Goal: Information Seeking & Learning: Find specific page/section

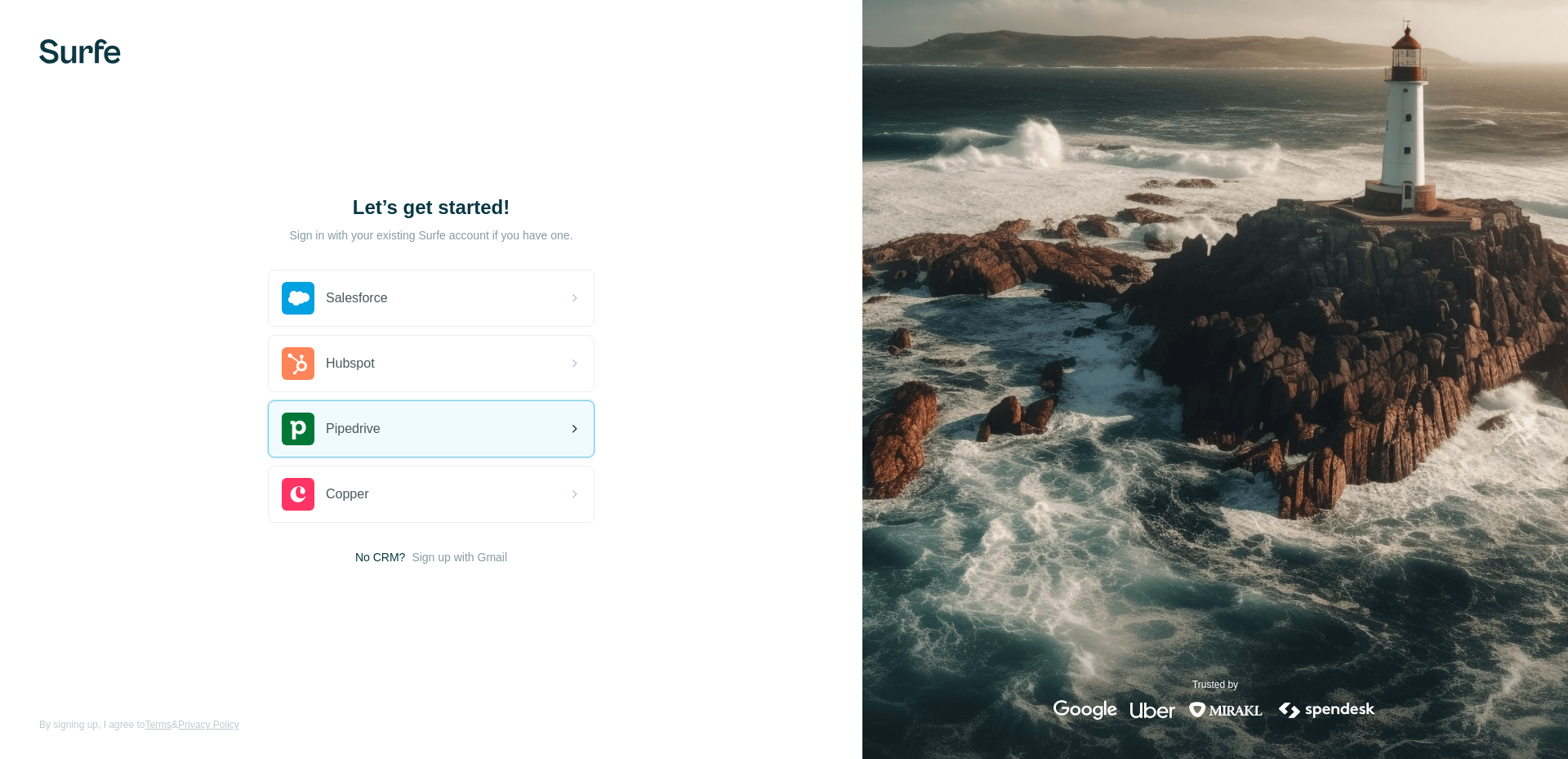
click at [420, 432] on div "Pipedrive" at bounding box center [430, 428] width 325 height 55
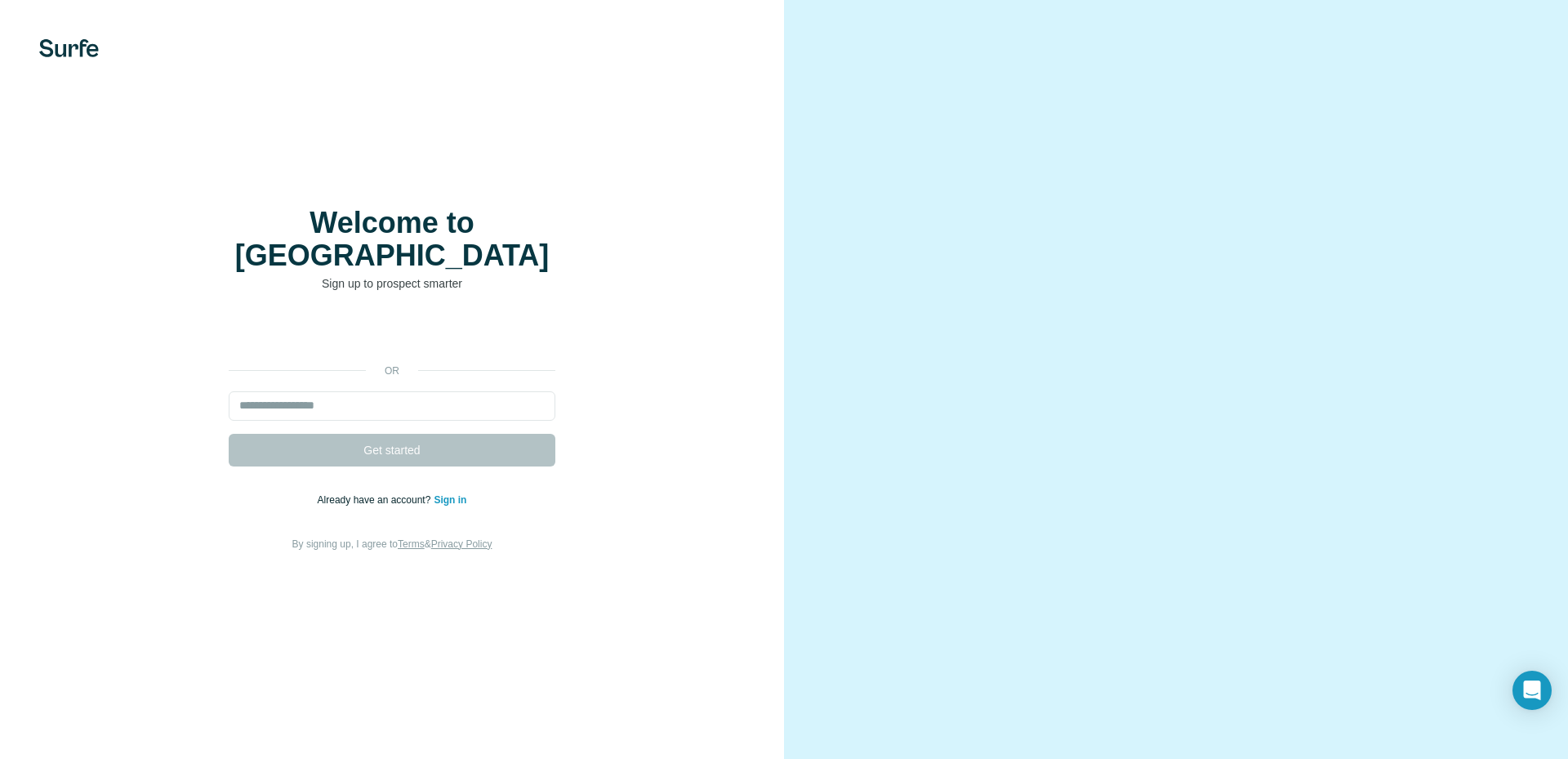
click at [651, 318] on div "or Get started Already have an account? Sign in By signing up, I agree to Terms…" at bounding box center [391, 435] width 718 height 235
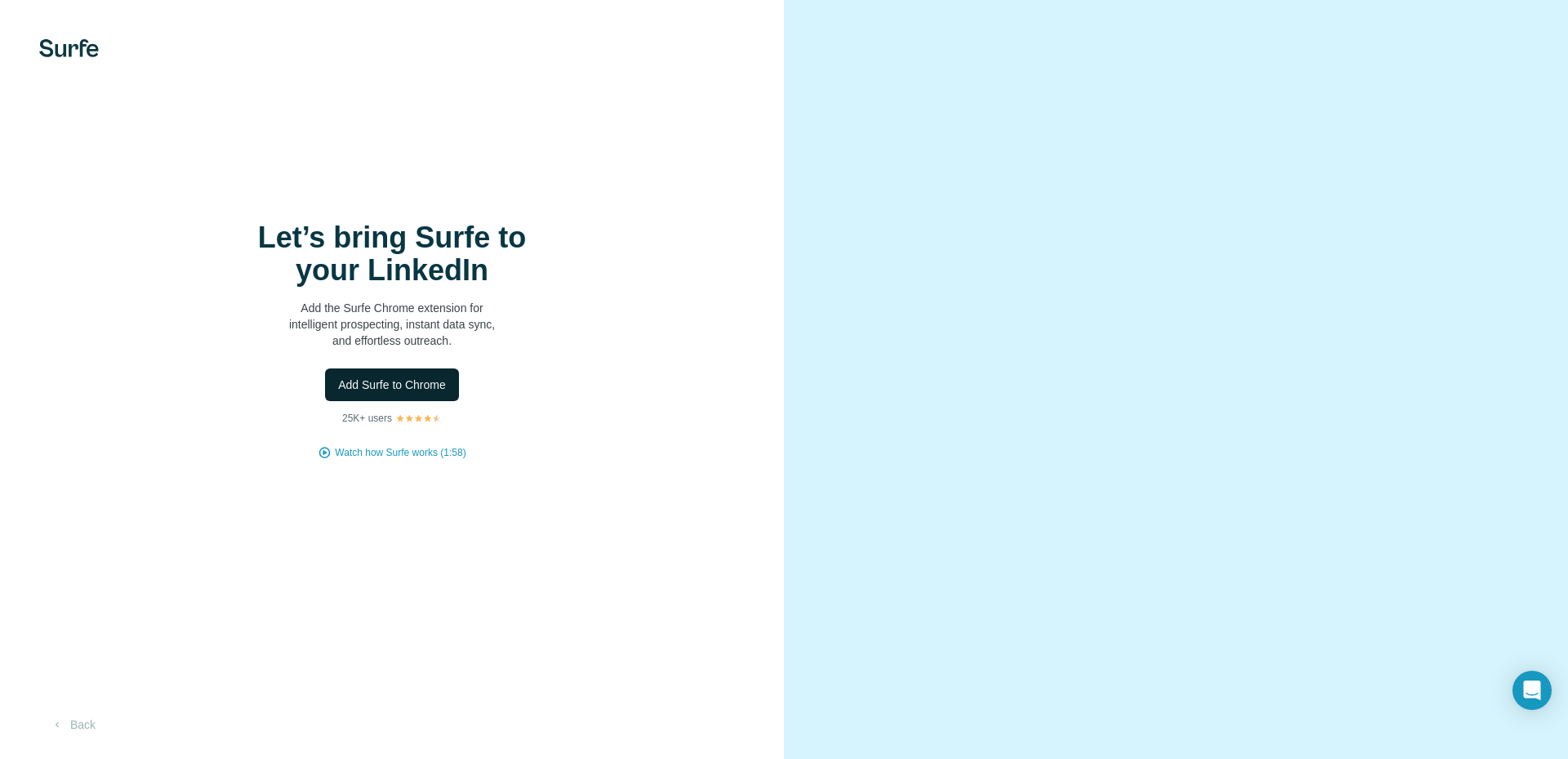
click at [396, 386] on span "Add Surfe to Chrome" at bounding box center [391, 384] width 108 height 17
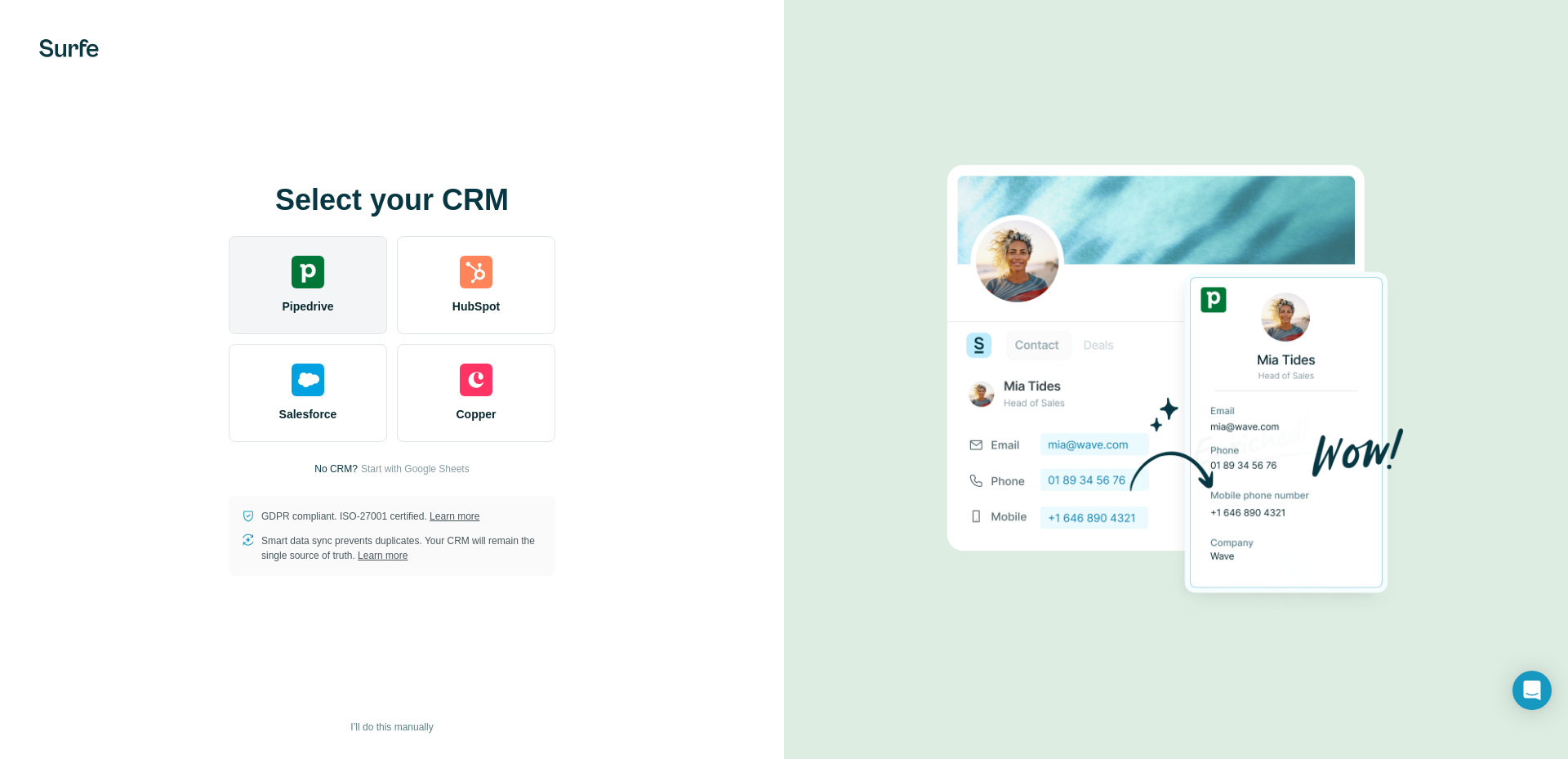
click at [273, 277] on div "Pipedrive" at bounding box center [307, 285] width 158 height 98
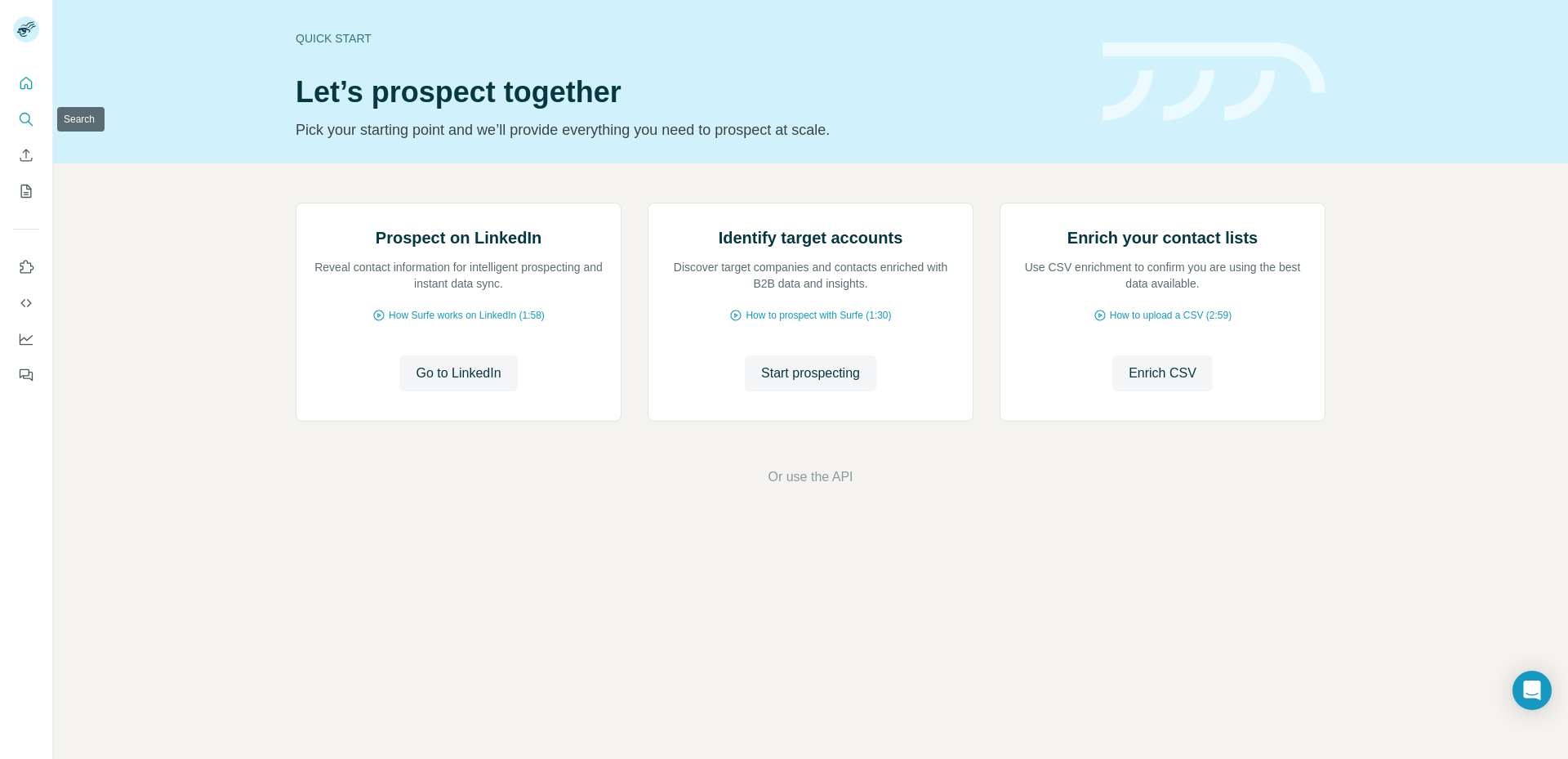
click at [24, 116] on icon "Search" at bounding box center [26, 119] width 17 height 17
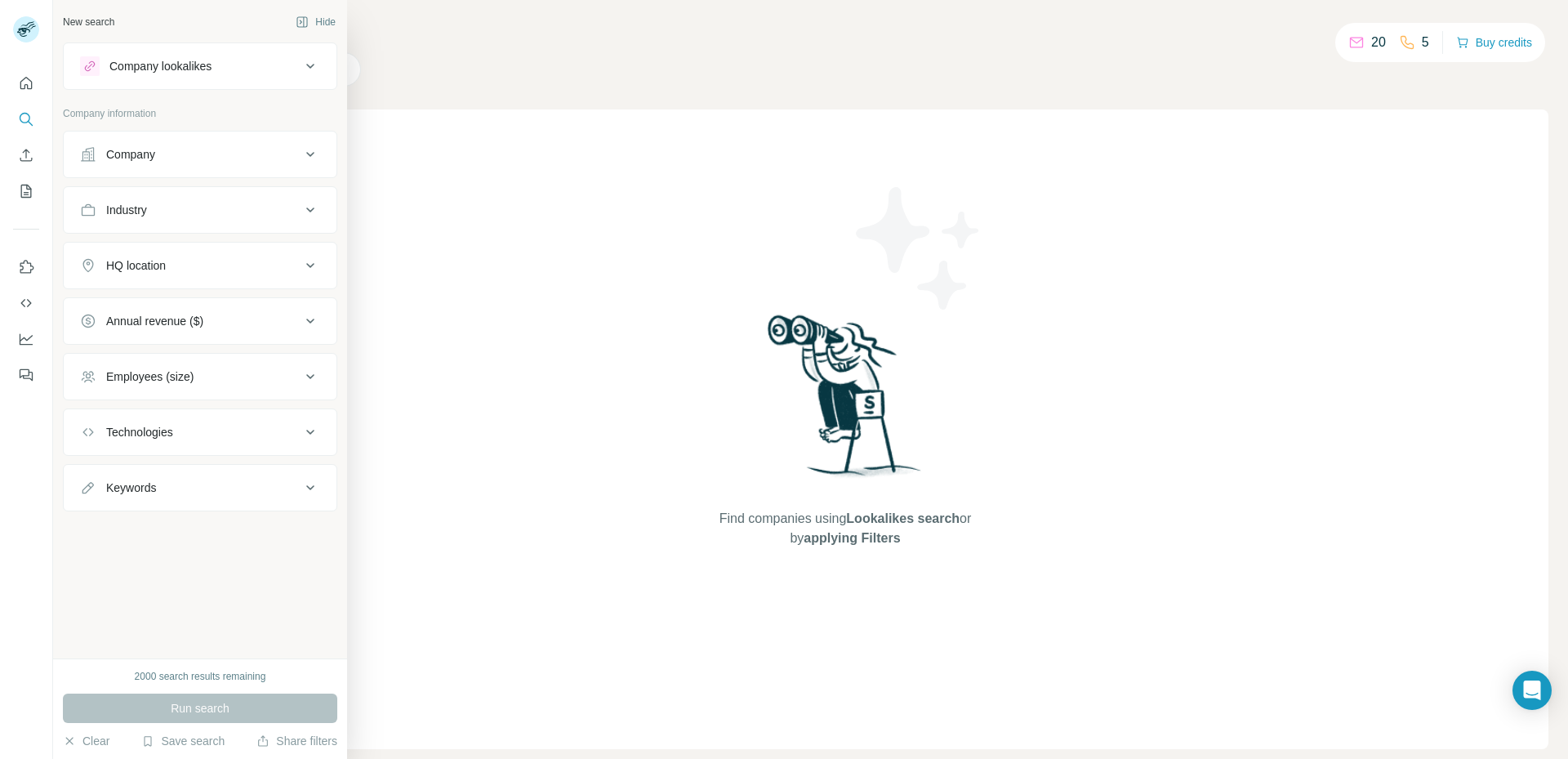
click at [254, 165] on button "Company" at bounding box center [200, 154] width 273 height 39
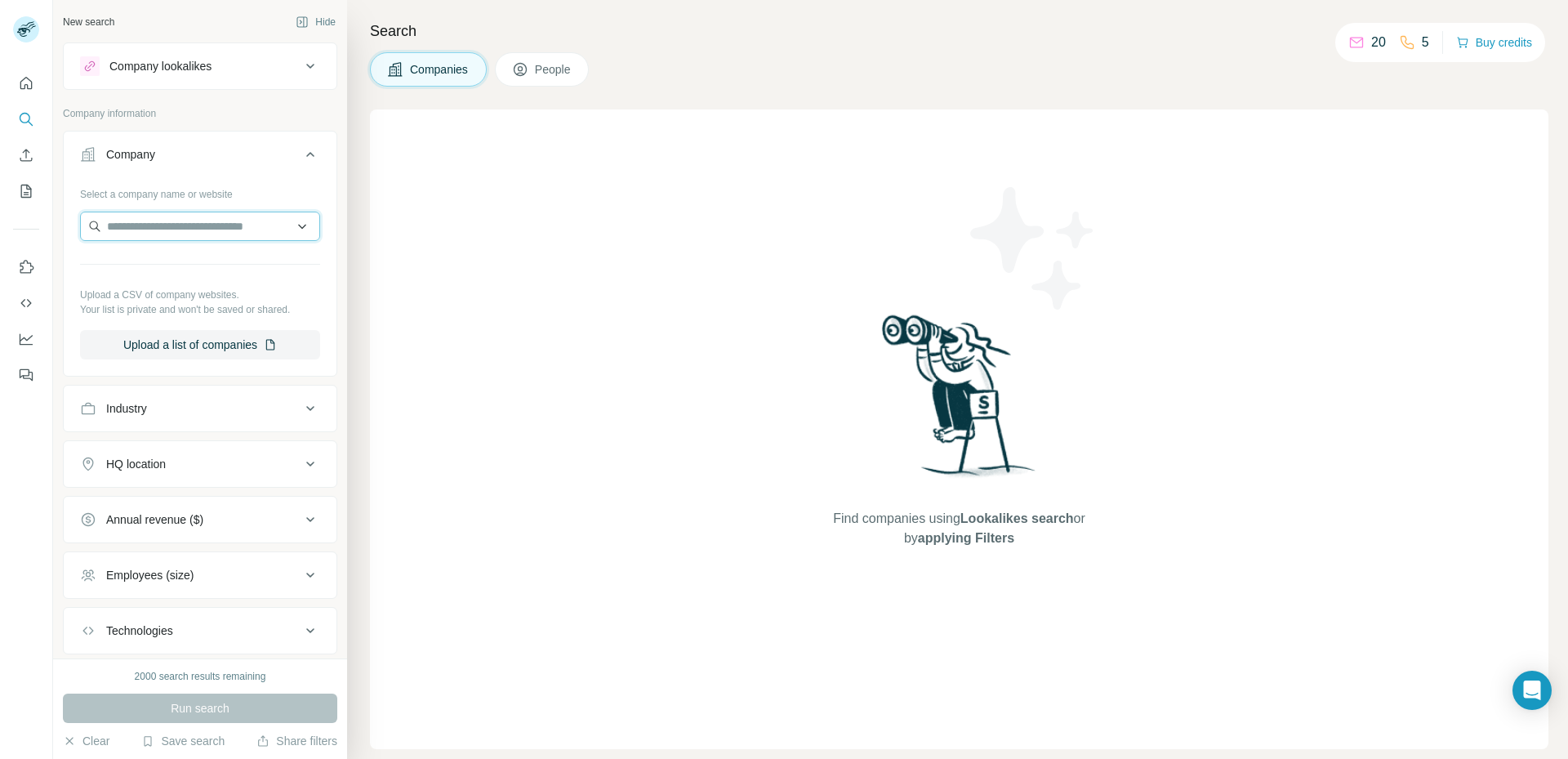
click at [225, 235] on input "text" at bounding box center [200, 227] width 240 height 30
click at [25, 337] on icon "Dashboard" at bounding box center [26, 339] width 17 height 17
click at [583, 60] on button "People" at bounding box center [542, 69] width 94 height 34
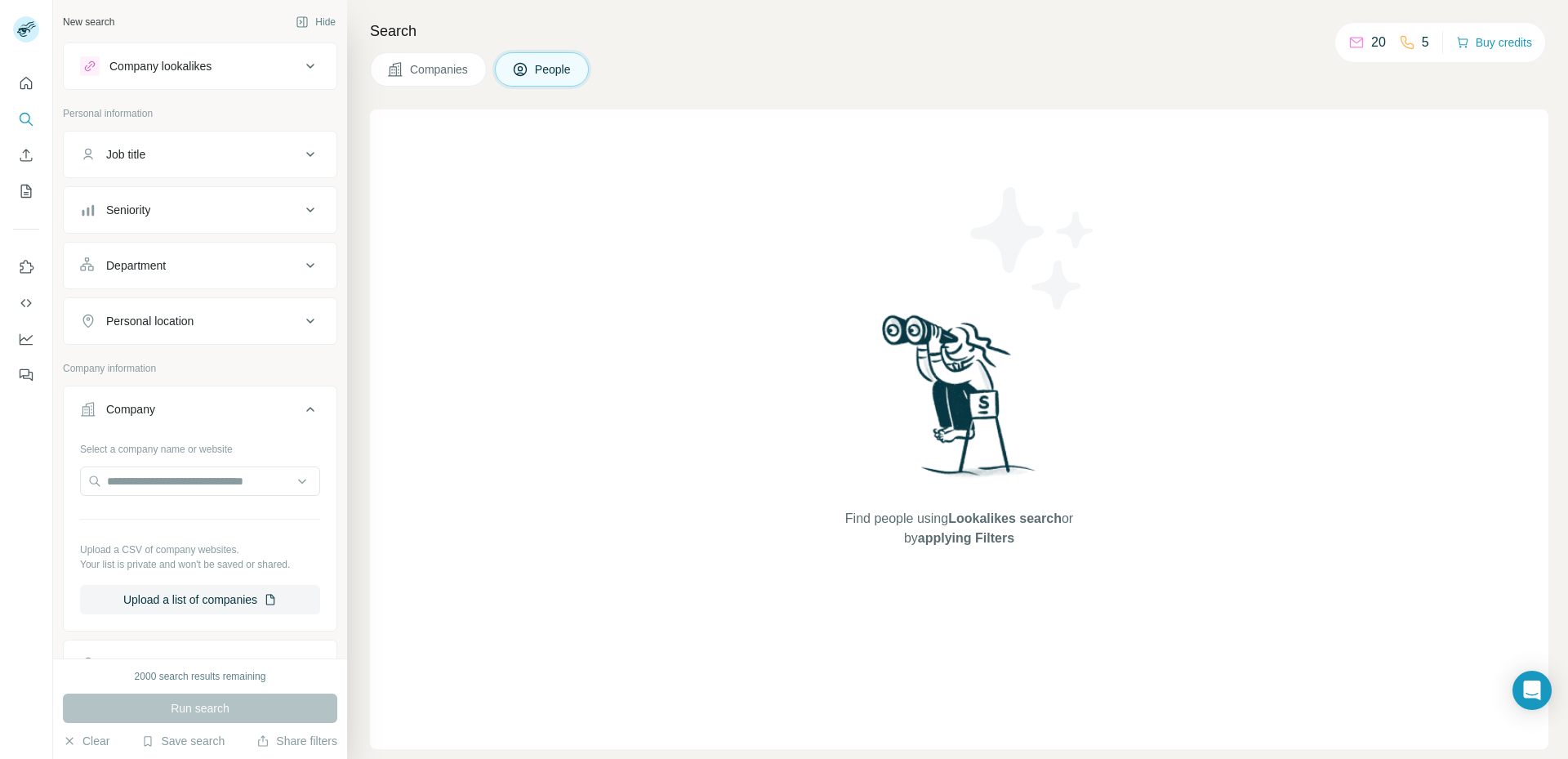
click at [454, 60] on button "Companies" at bounding box center [428, 69] width 116 height 34
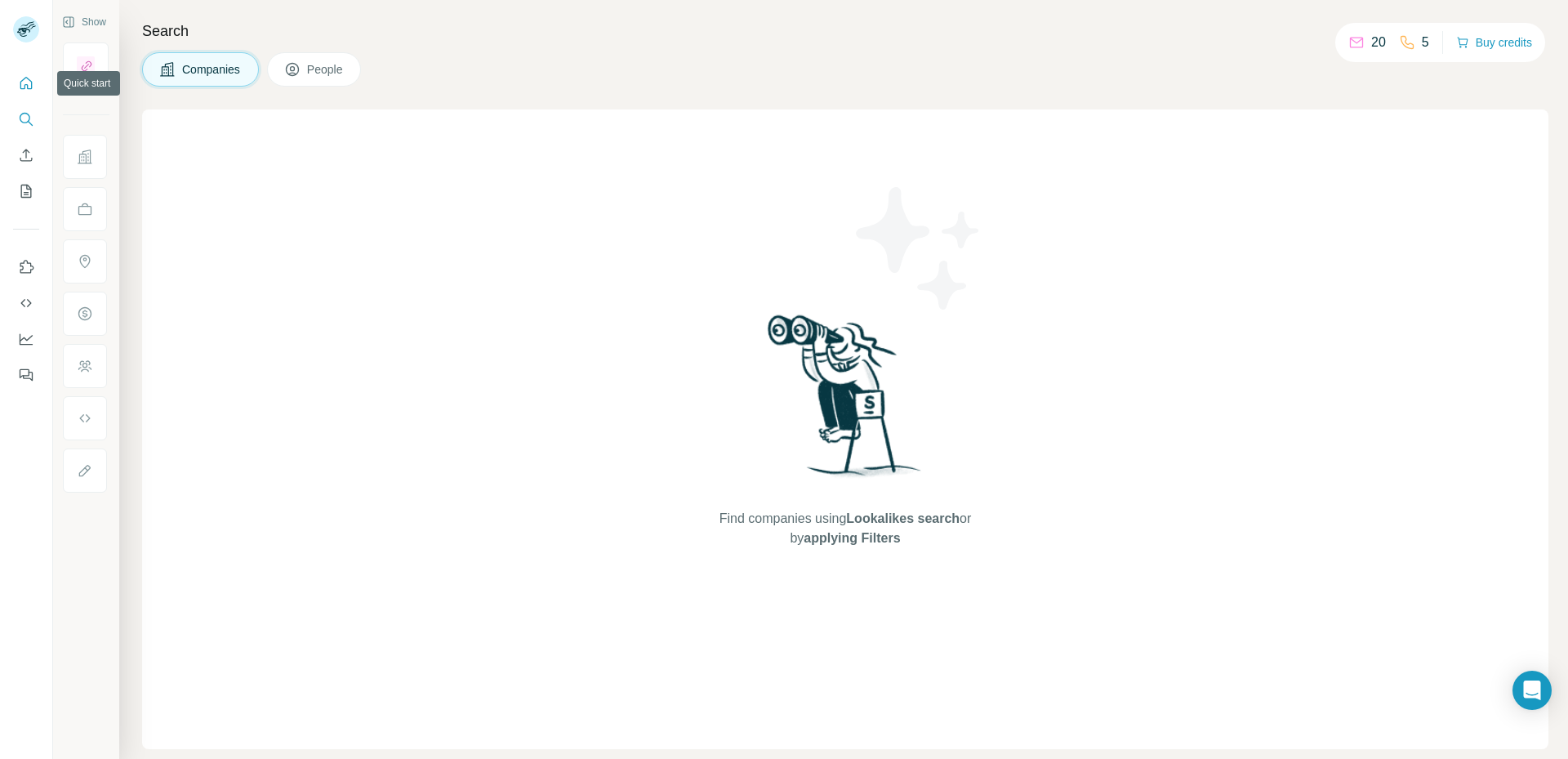
click at [31, 83] on icon "Quick start" at bounding box center [26, 83] width 17 height 17
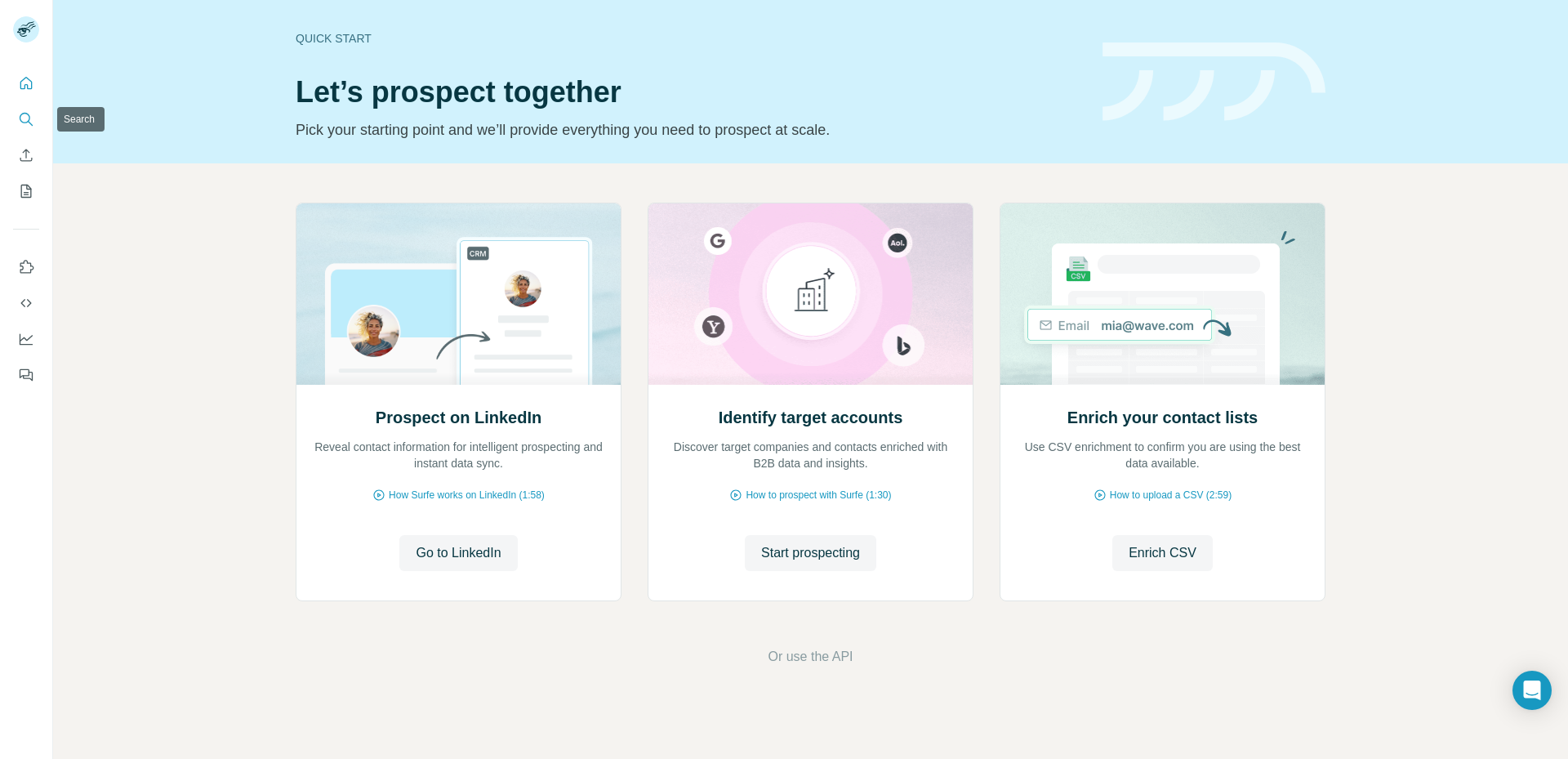
click at [23, 125] on icon "Search" at bounding box center [26, 119] width 17 height 17
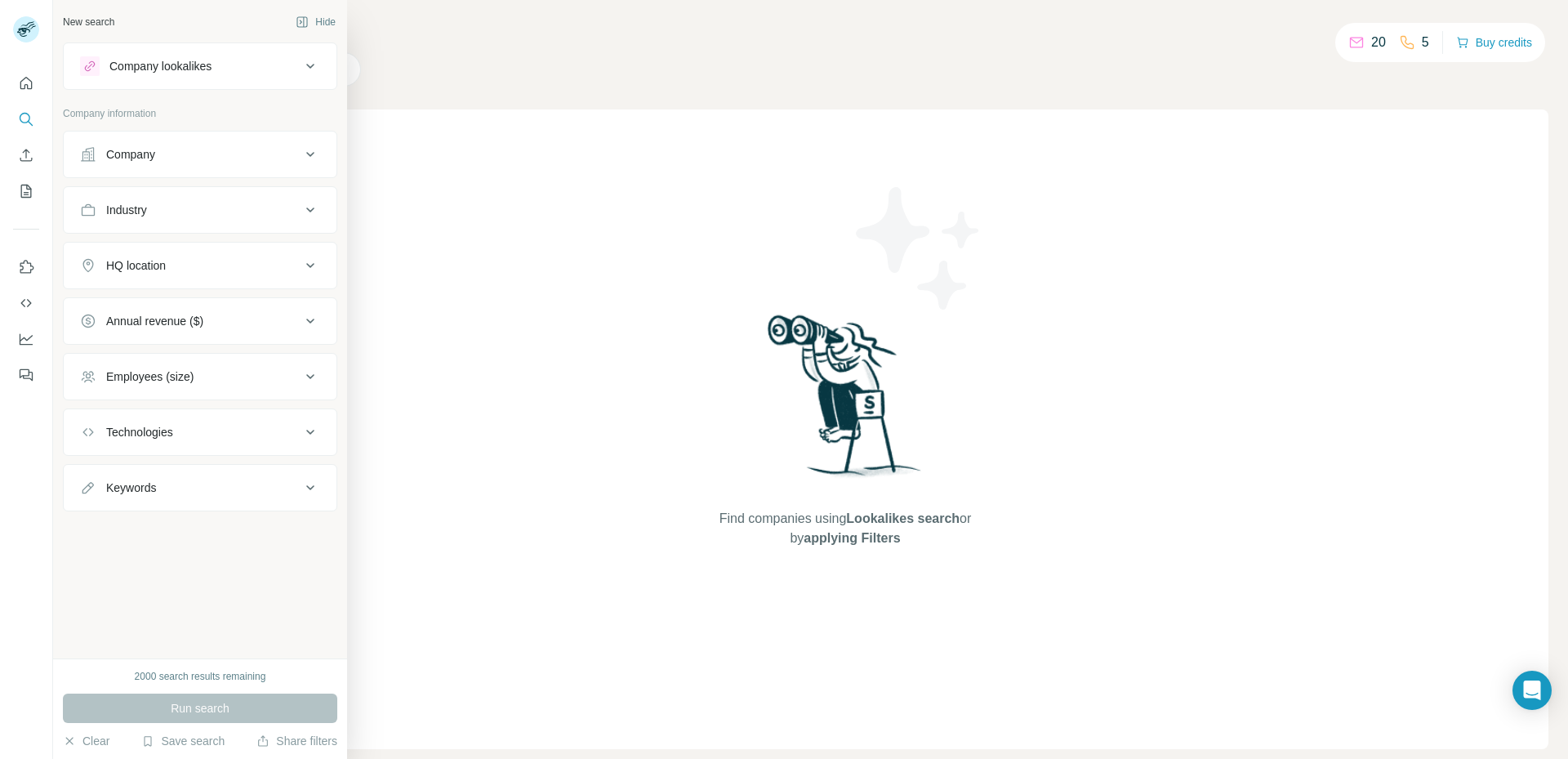
click at [162, 165] on button "Company" at bounding box center [200, 154] width 273 height 39
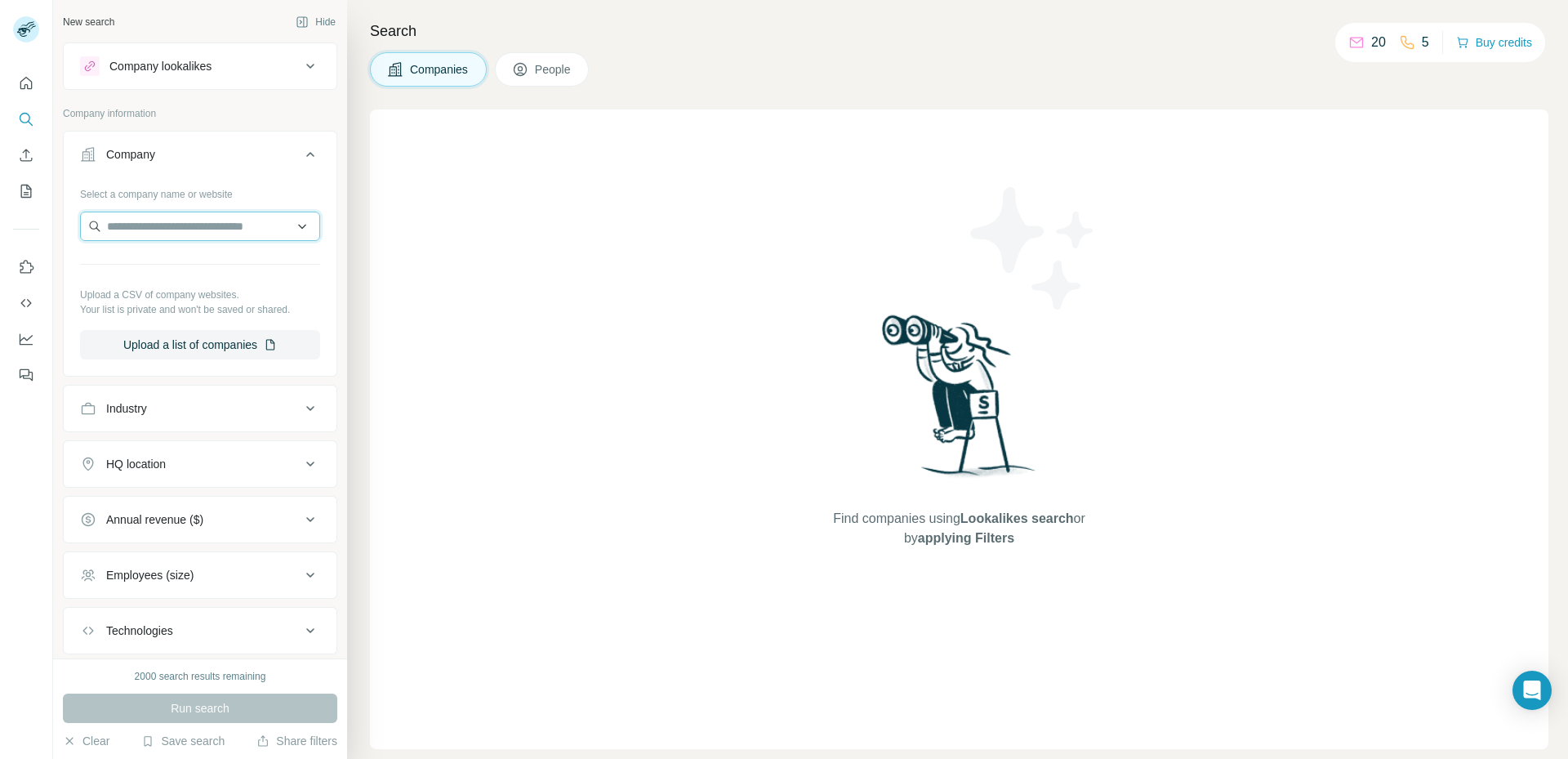
click at [171, 220] on input "text" at bounding box center [200, 227] width 240 height 30
type input "**********"
click at [172, 253] on div "EasyJet easyjet.com" at bounding box center [193, 271] width 220 height 44
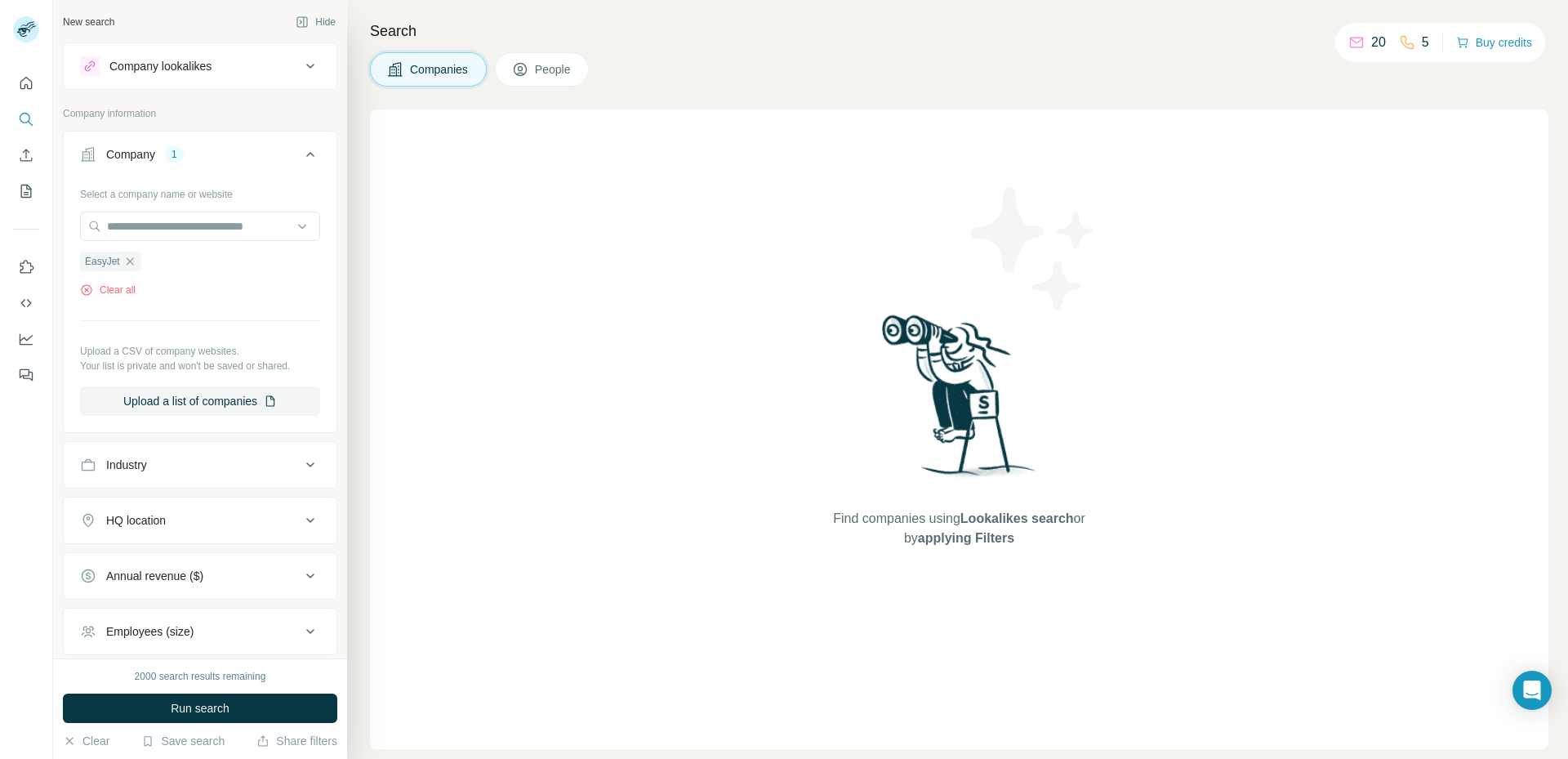
click at [541, 67] on span "People" at bounding box center [553, 69] width 38 height 17
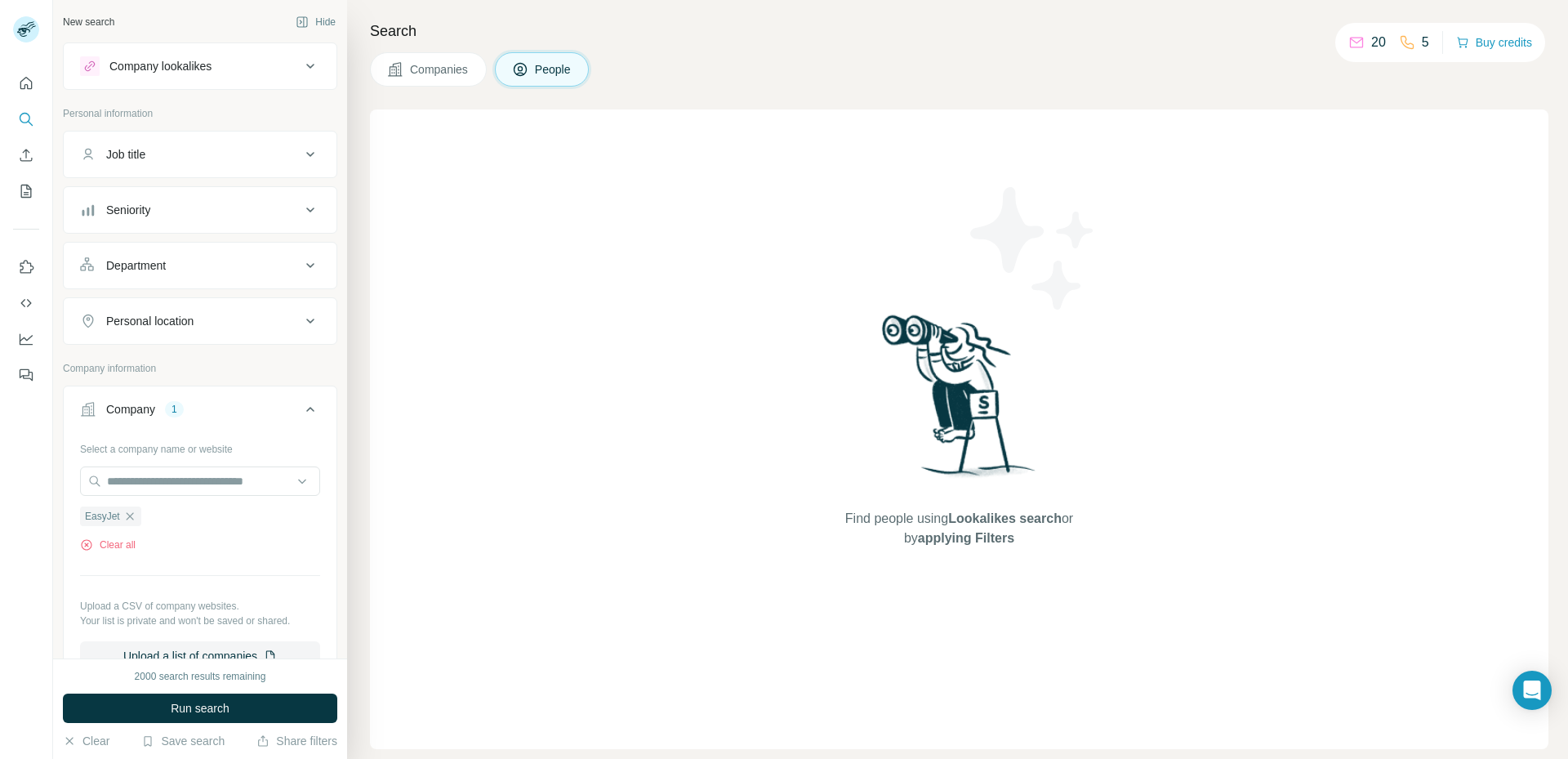
click at [452, 60] on button "Companies" at bounding box center [428, 69] width 116 height 34
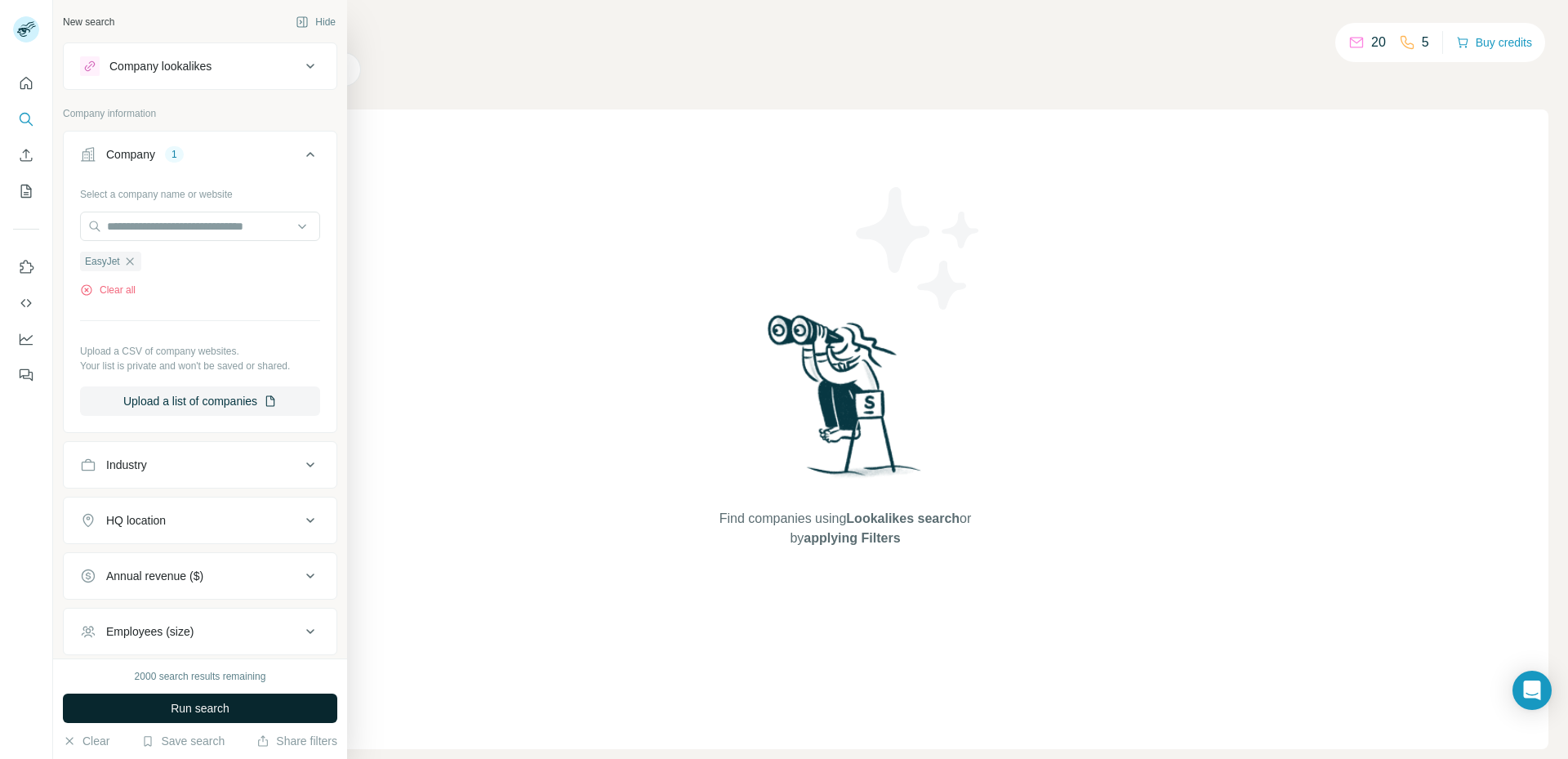
click at [153, 713] on button "Run search" at bounding box center [200, 708] width 275 height 30
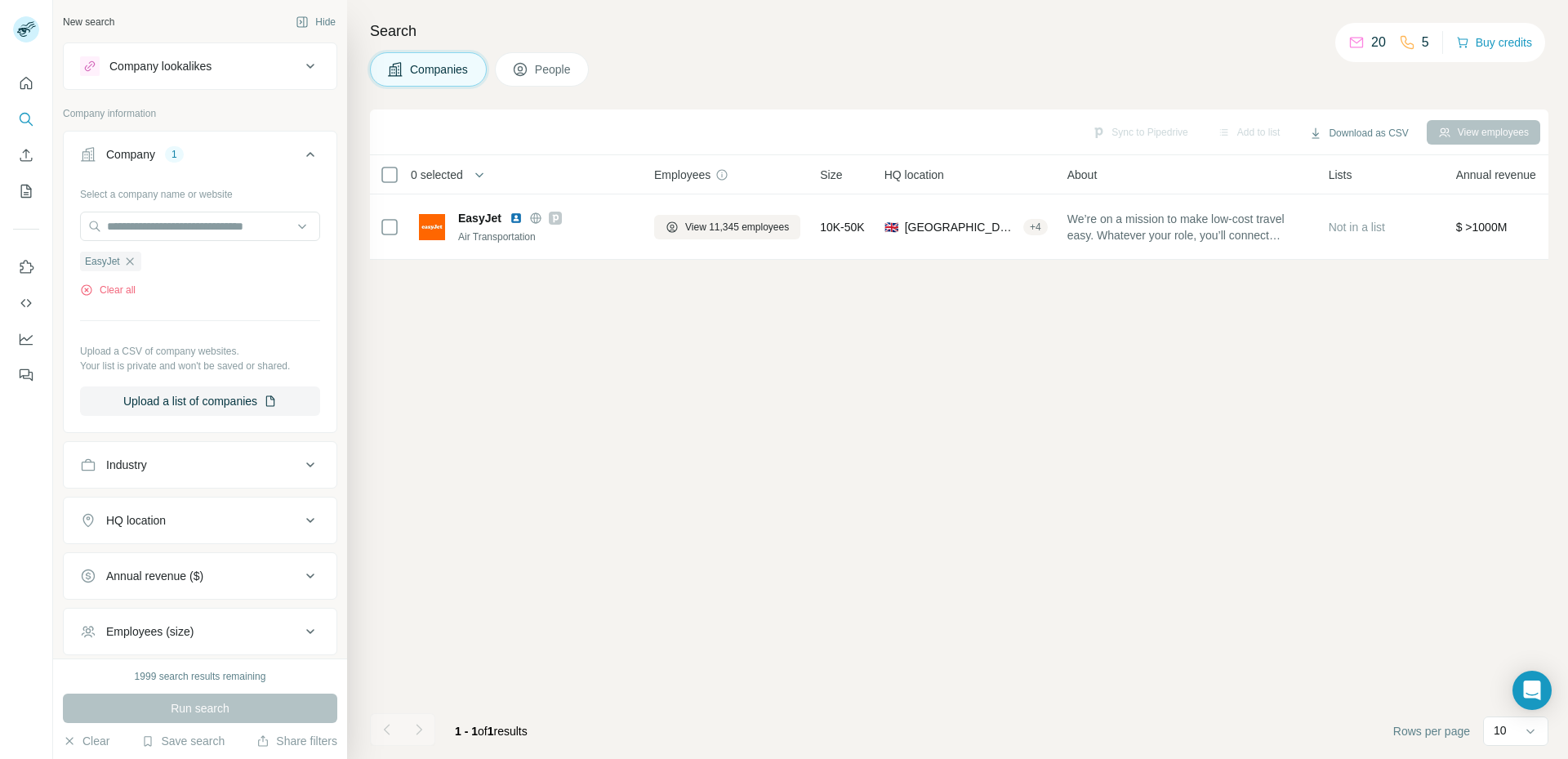
click at [539, 80] on button "People" at bounding box center [542, 69] width 94 height 34
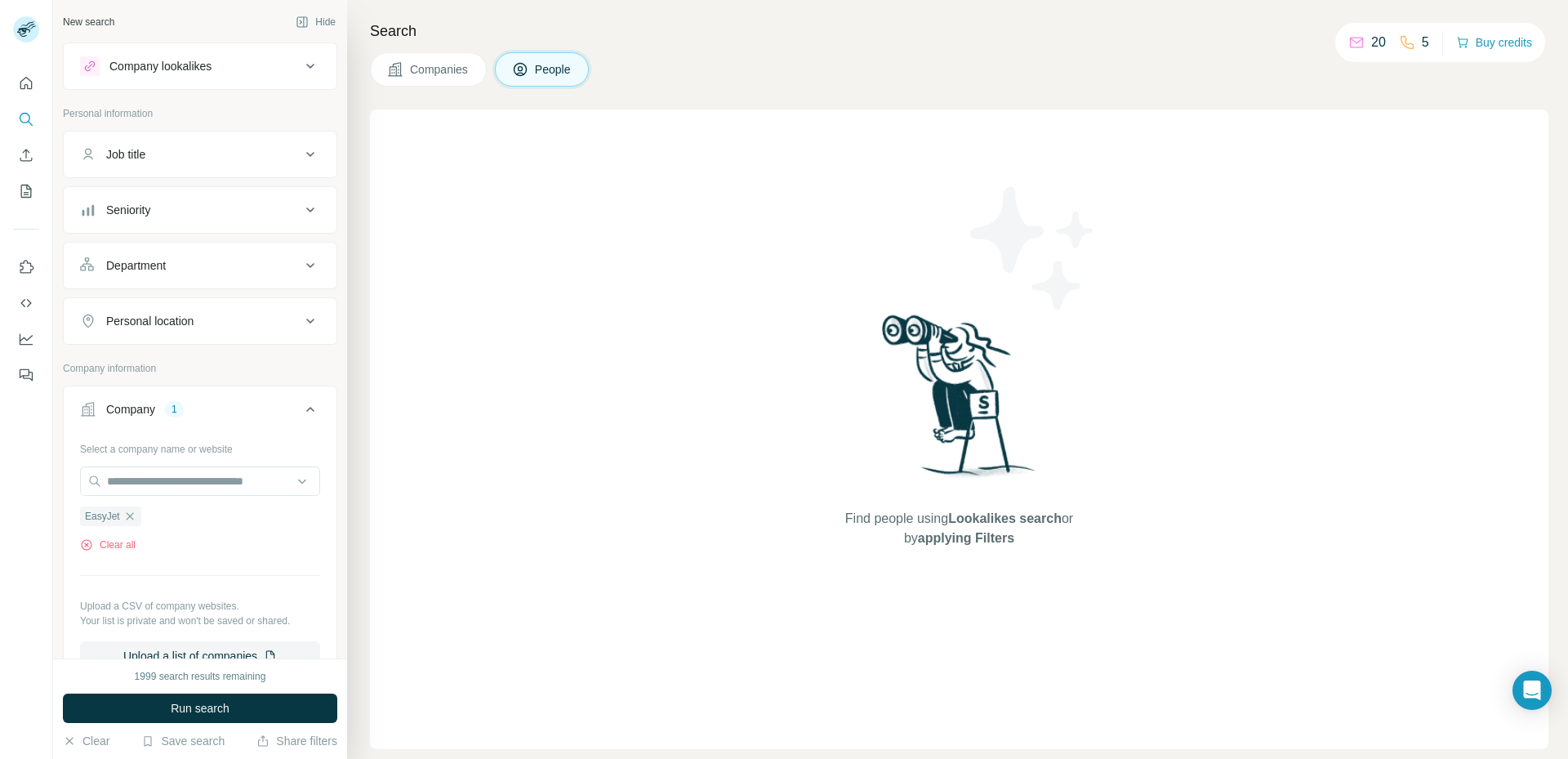
click at [470, 68] on span "Companies" at bounding box center [440, 69] width 60 height 17
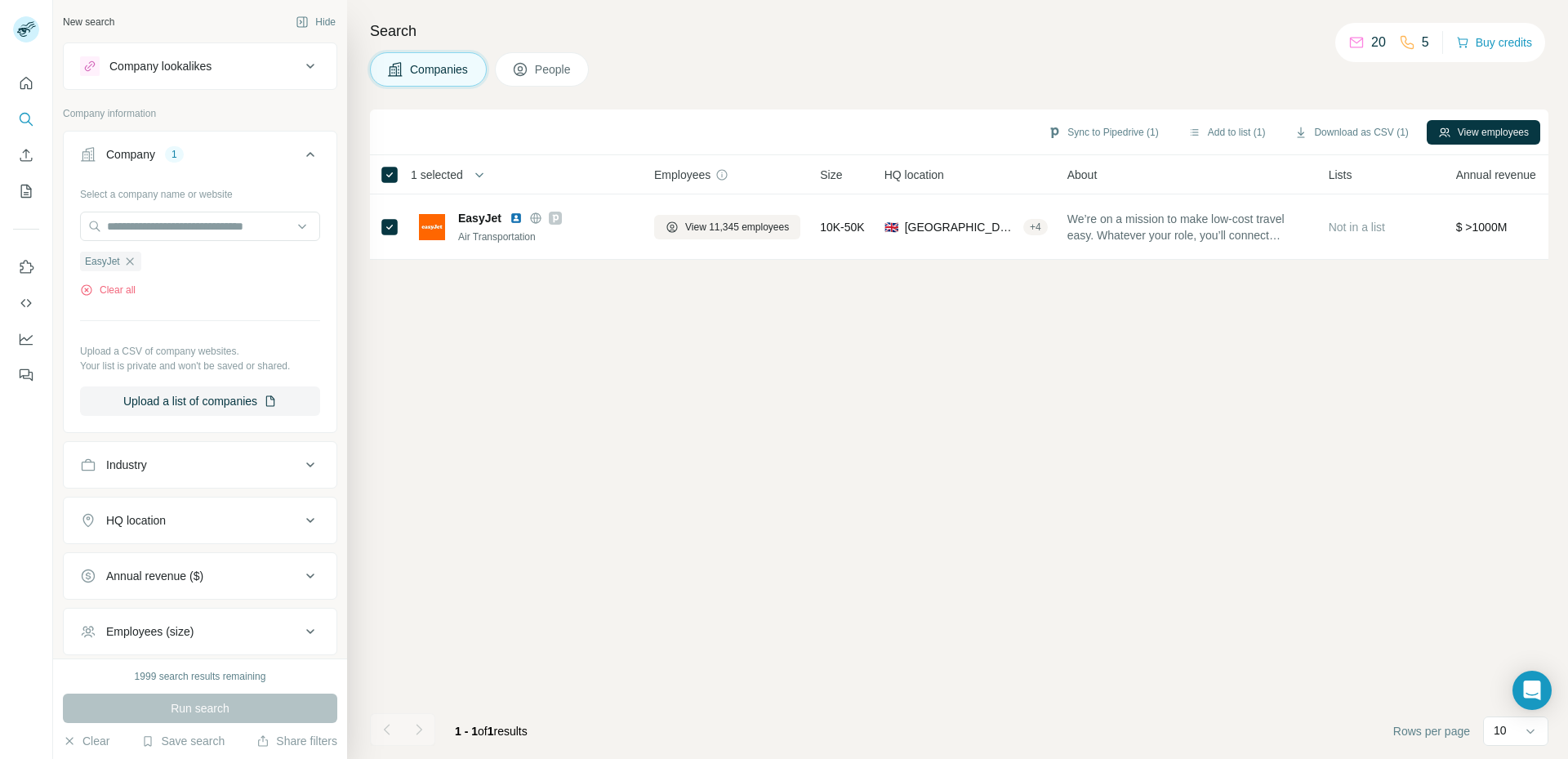
click at [535, 63] on button "People" at bounding box center [542, 69] width 94 height 34
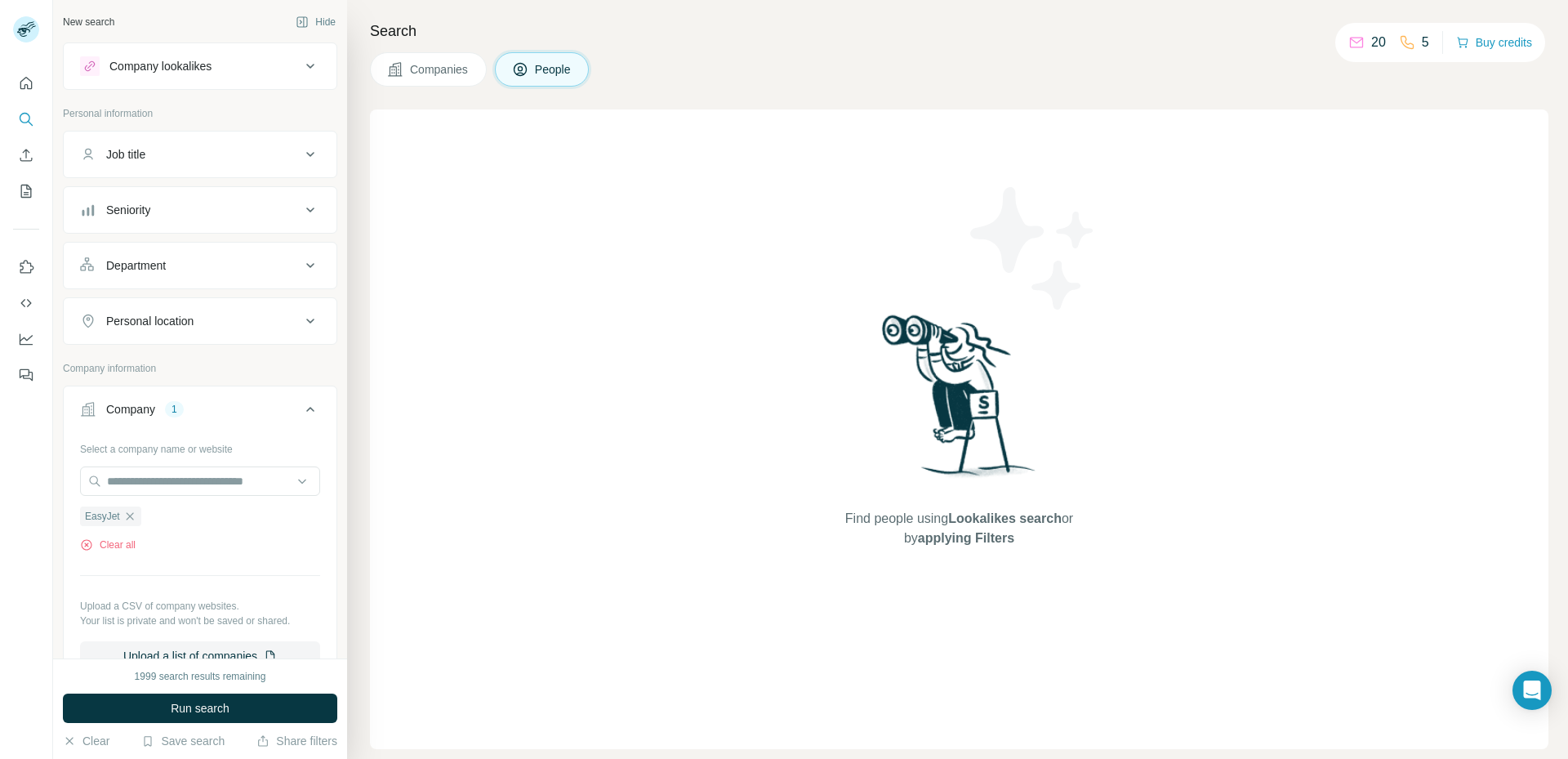
click at [451, 66] on span "Companies" at bounding box center [440, 69] width 60 height 17
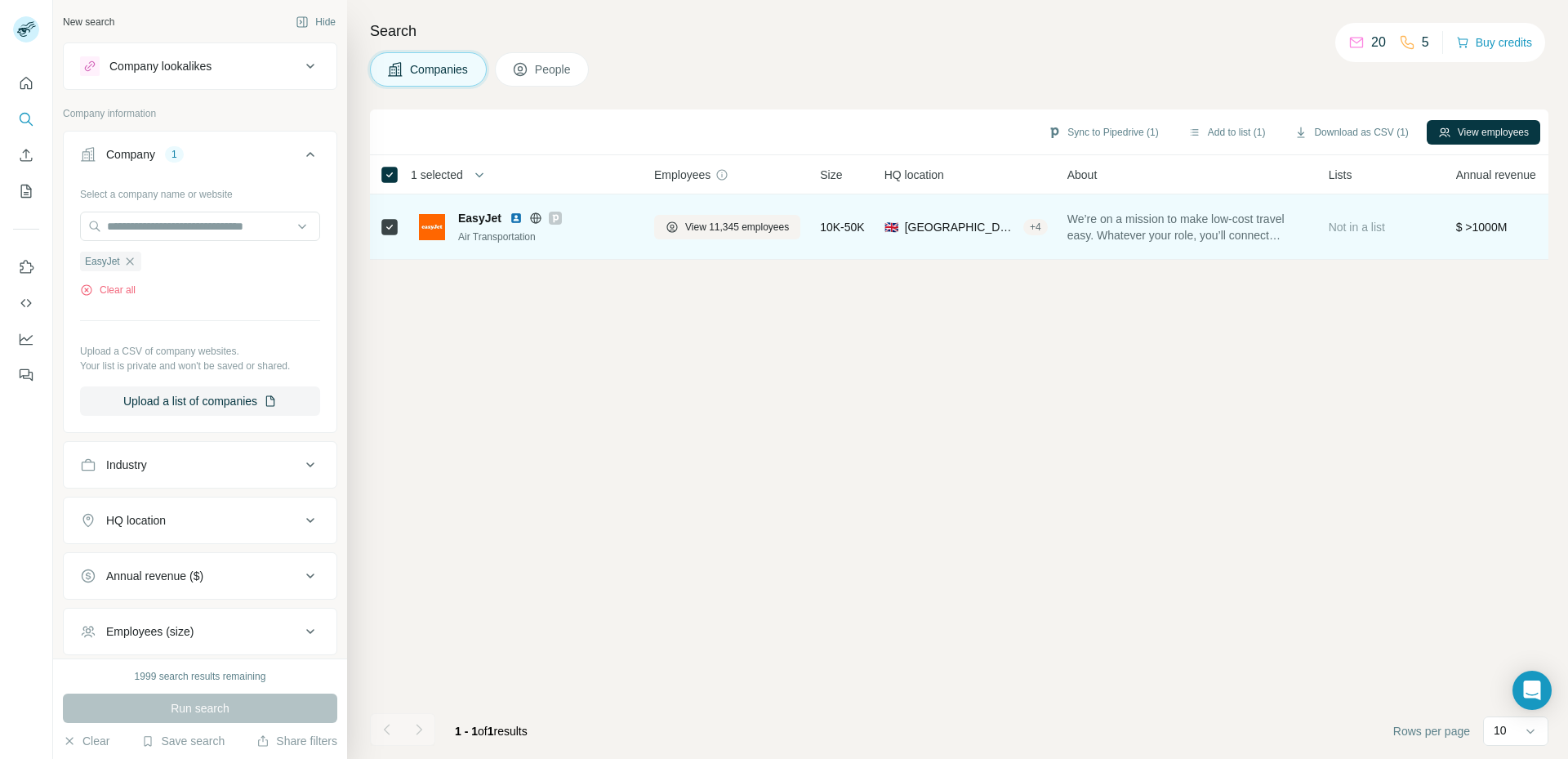
click at [600, 237] on div "Air Transportation" at bounding box center [547, 236] width 177 height 15
click at [713, 218] on button "View 11,345 employees" at bounding box center [727, 227] width 146 height 25
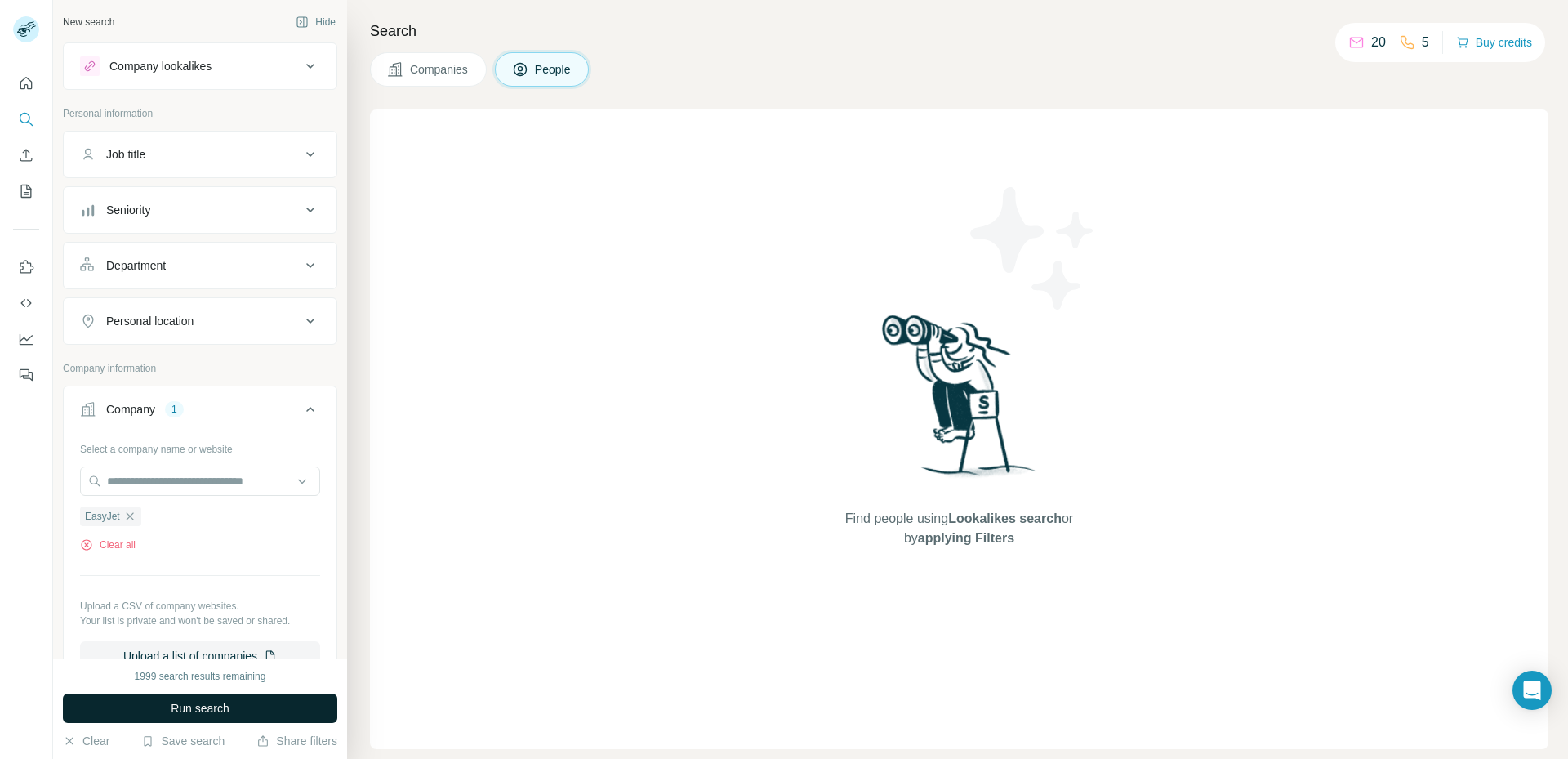
click at [234, 700] on button "Run search" at bounding box center [200, 708] width 275 height 30
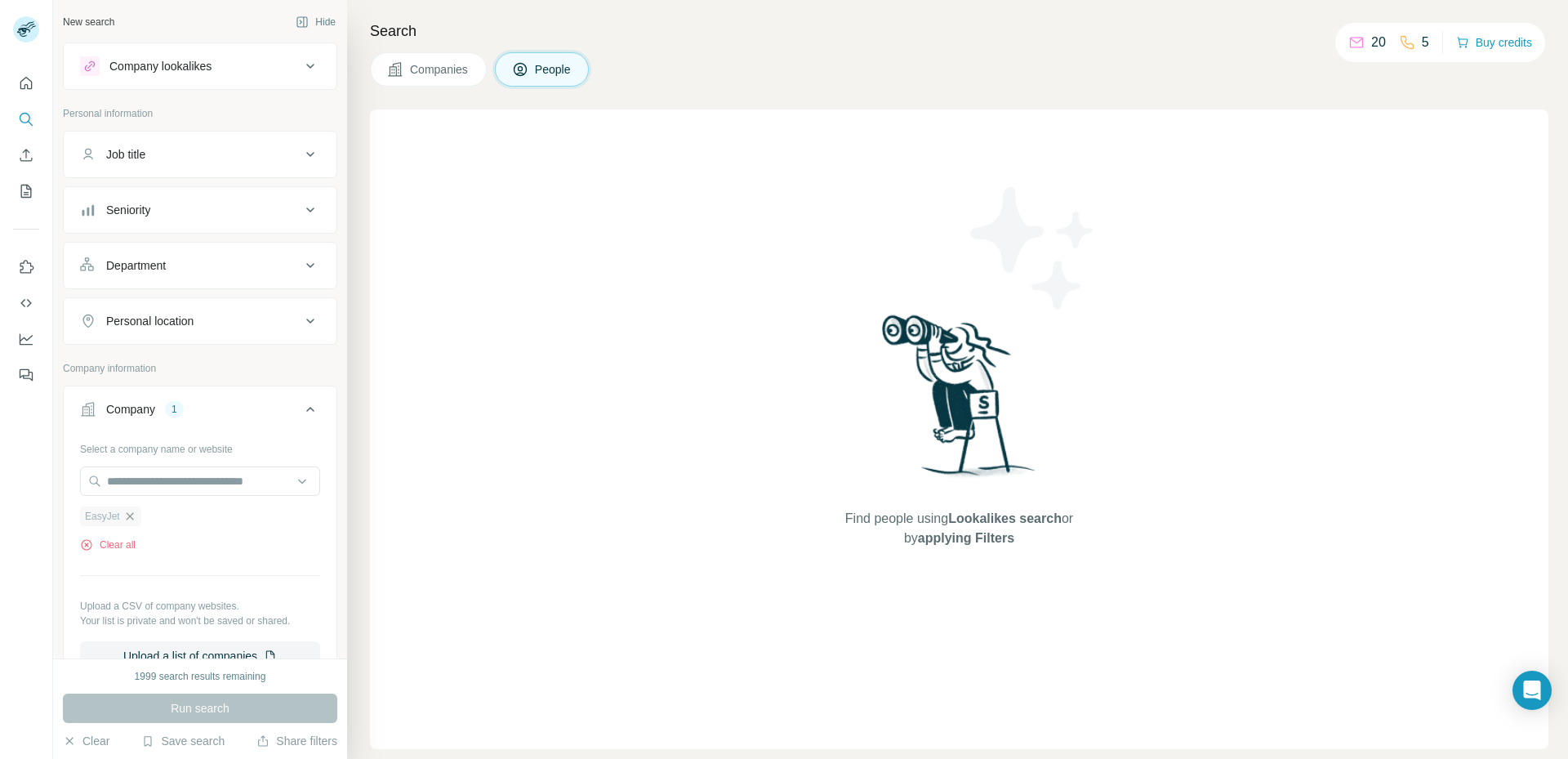
click at [132, 517] on icon "button" at bounding box center [130, 516] width 13 height 13
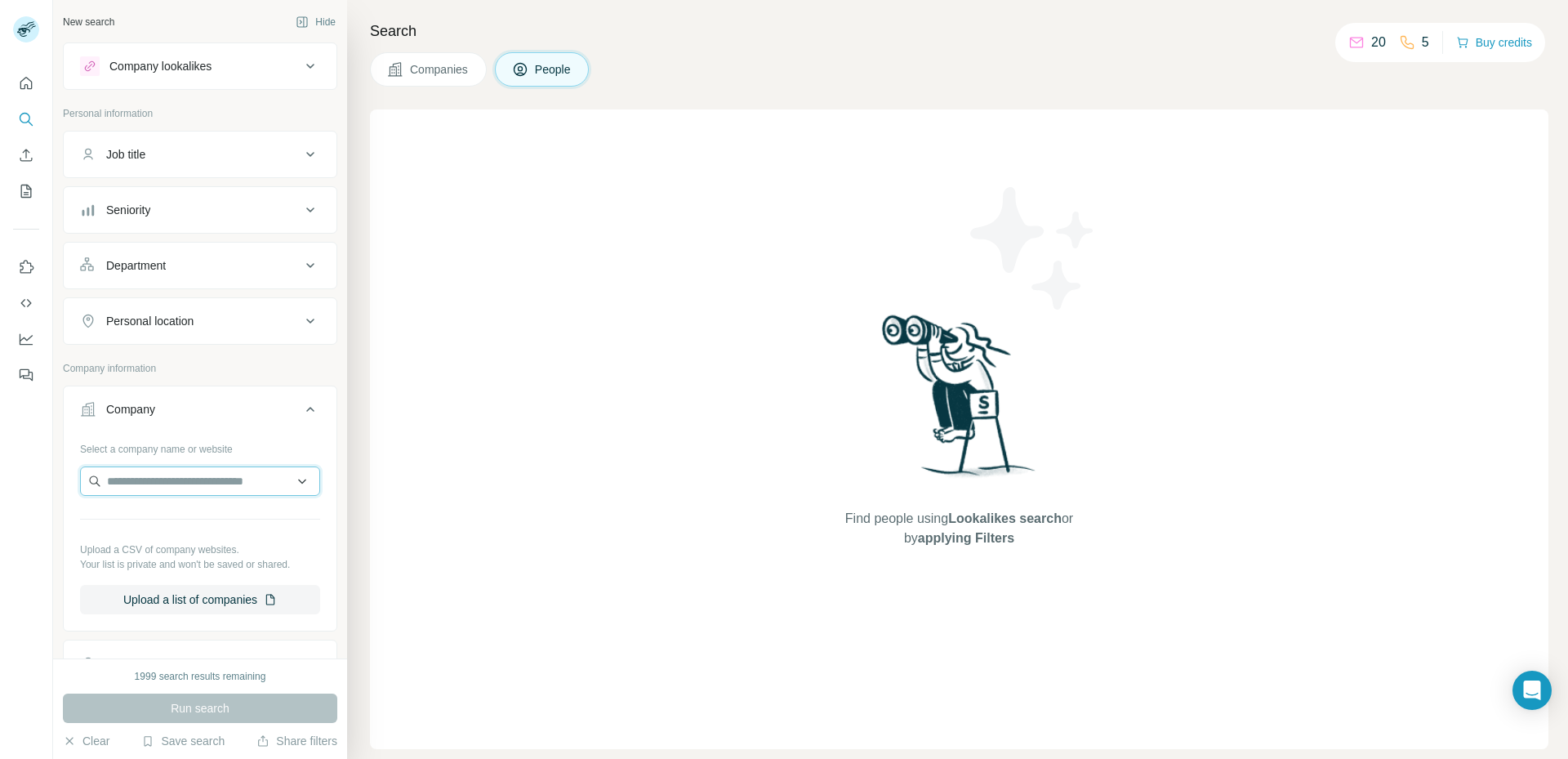
click at [149, 494] on input "text" at bounding box center [200, 481] width 240 height 30
type input "*"
type input "**********"
click at [149, 509] on div "SkySelect skyselect.com" at bounding box center [193, 525] width 220 height 44
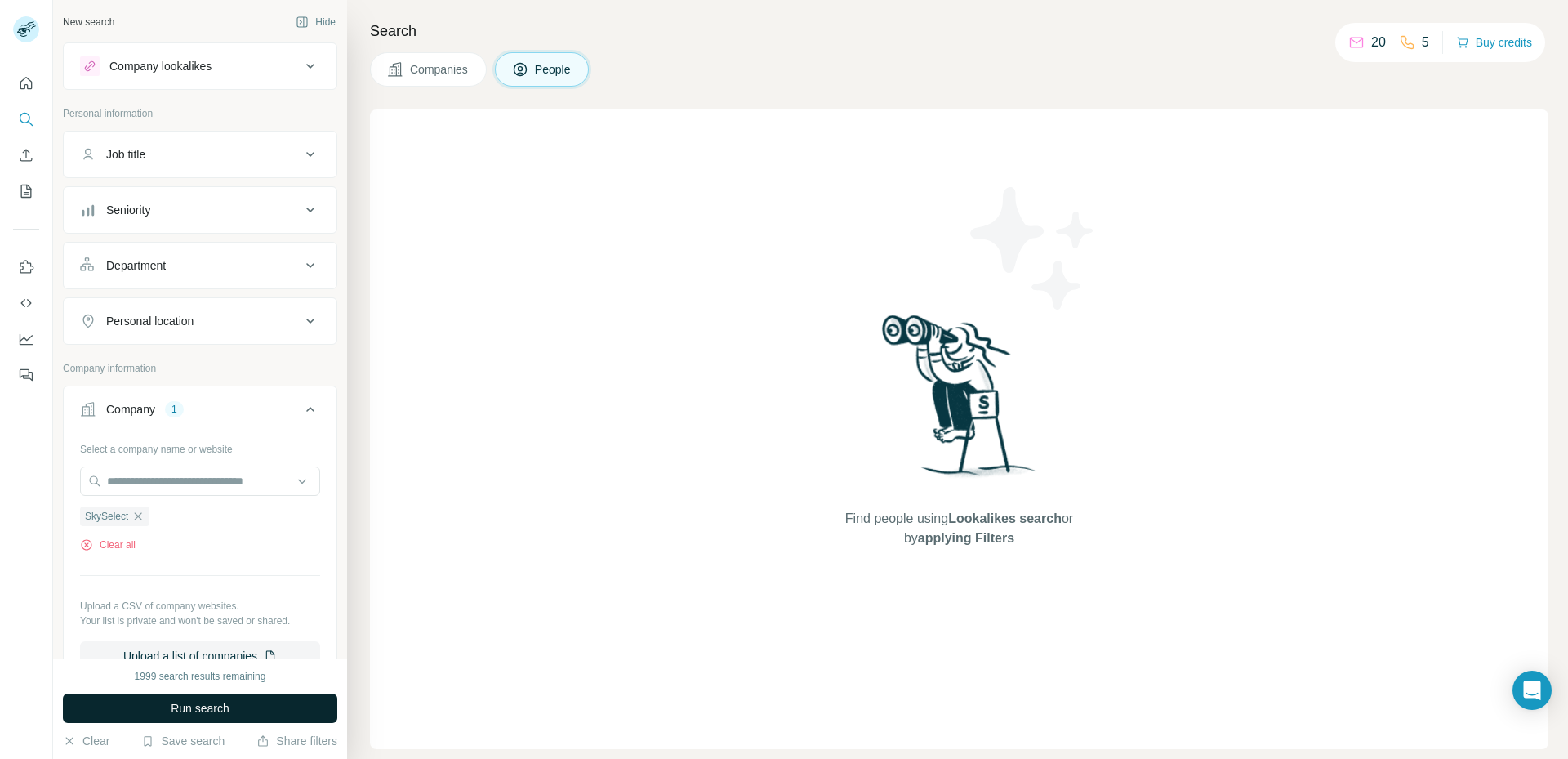
click at [178, 706] on span "Run search" at bounding box center [200, 708] width 59 height 17
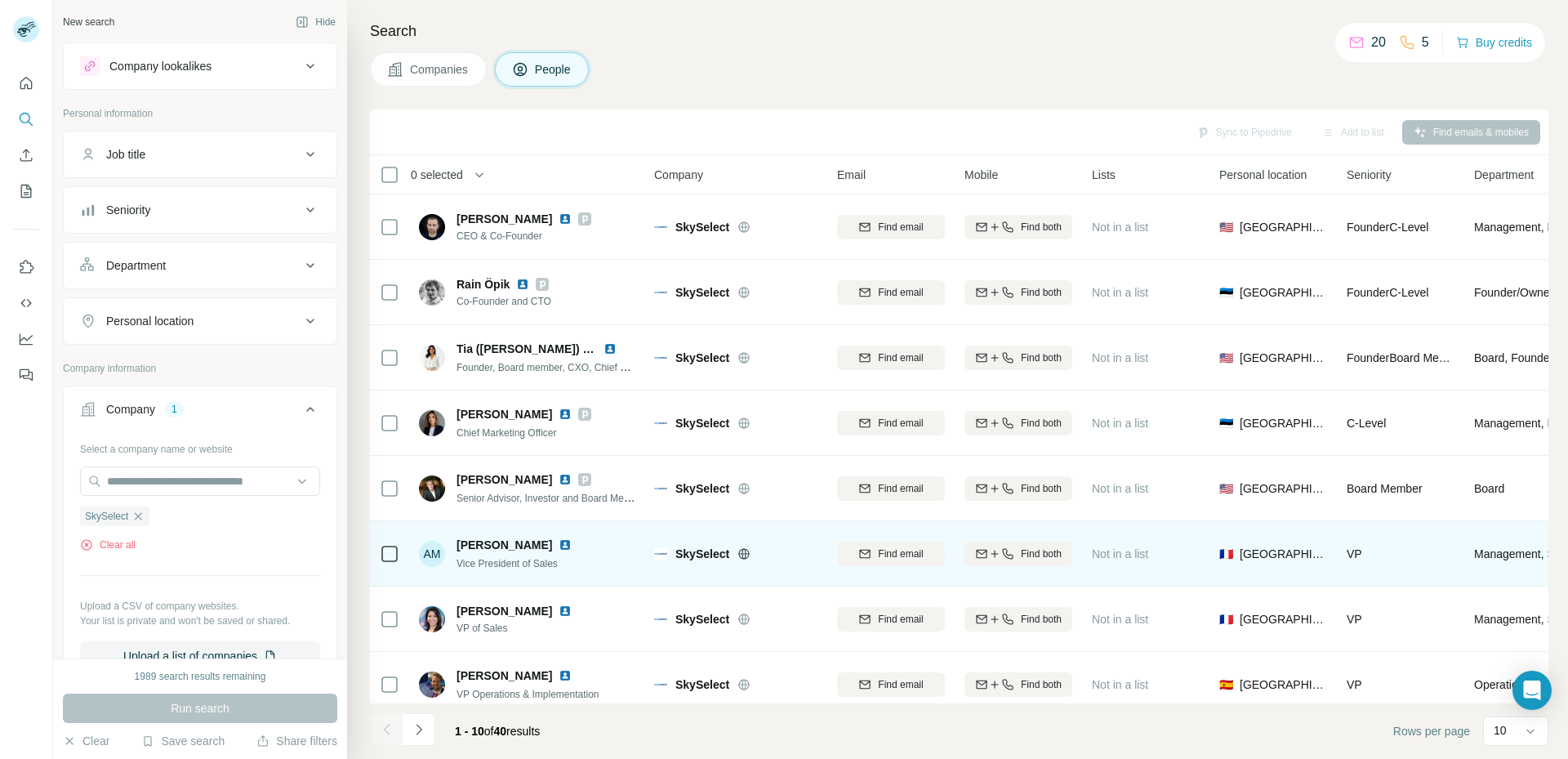
scroll to position [153, 0]
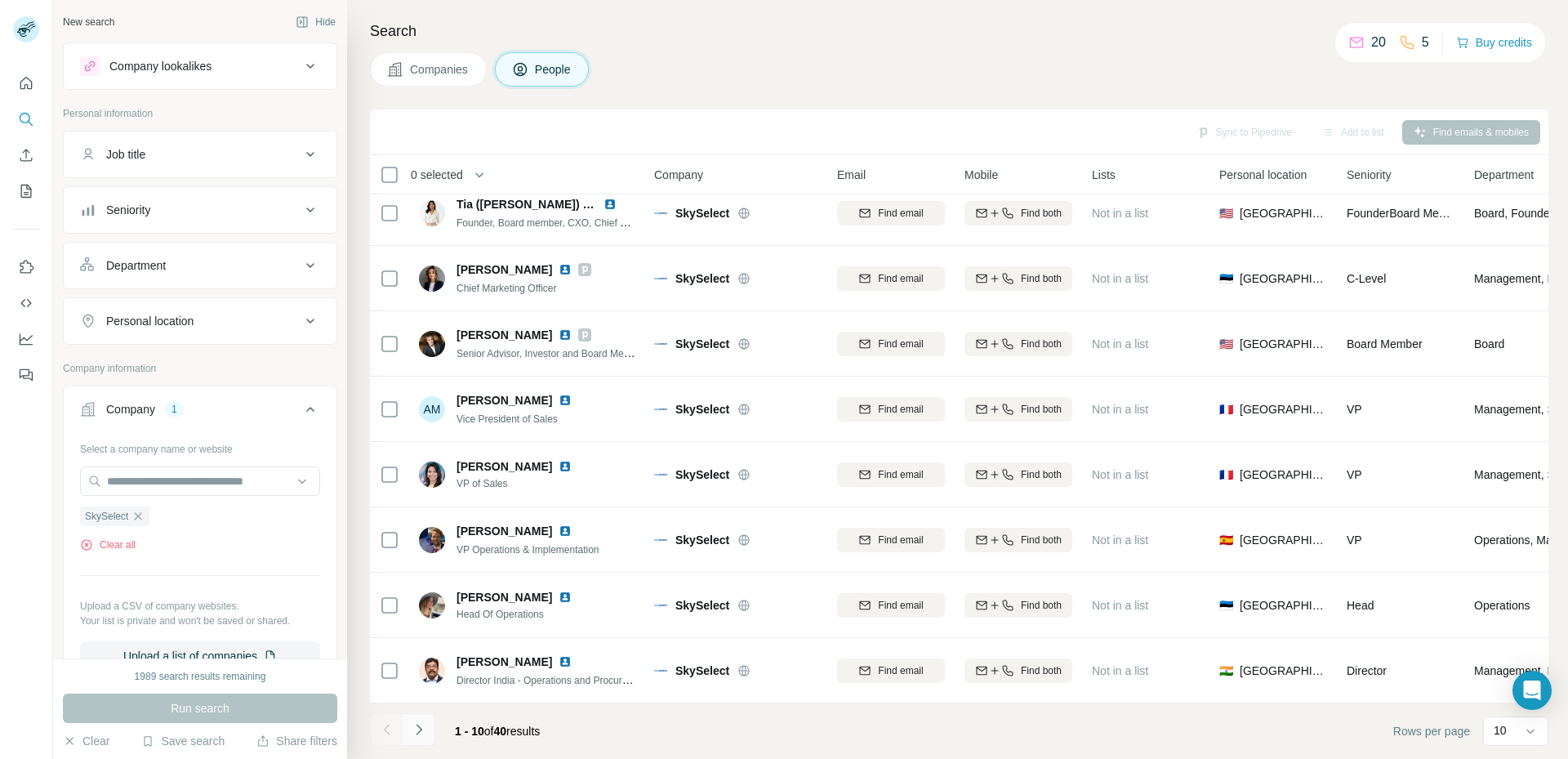
click at [410, 721] on icon "Navigate to next page" at bounding box center [418, 729] width 17 height 17
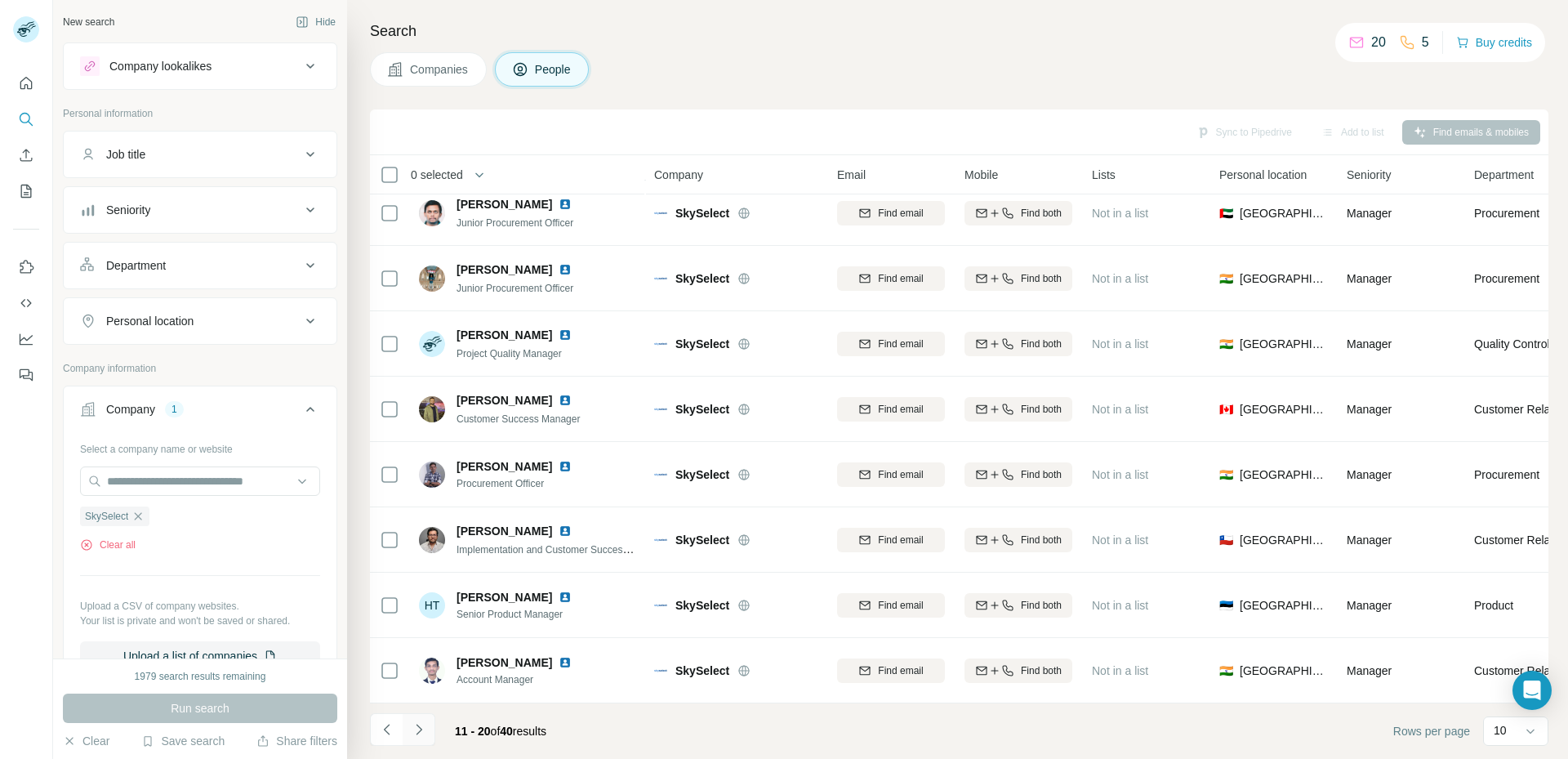
click at [410, 721] on icon "Navigate to next page" at bounding box center [418, 729] width 17 height 17
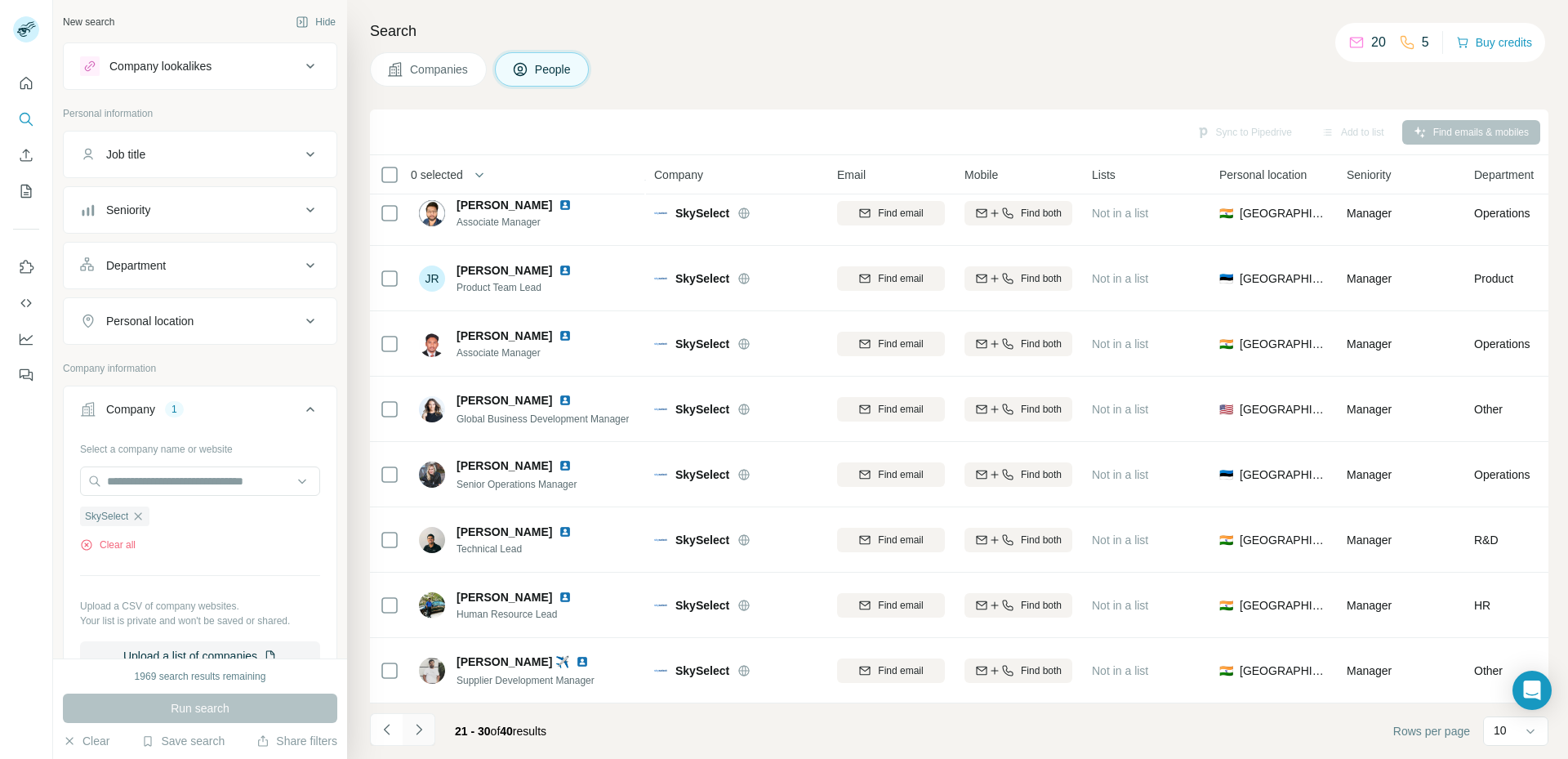
click at [410, 721] on icon "Navigate to next page" at bounding box center [418, 729] width 17 height 17
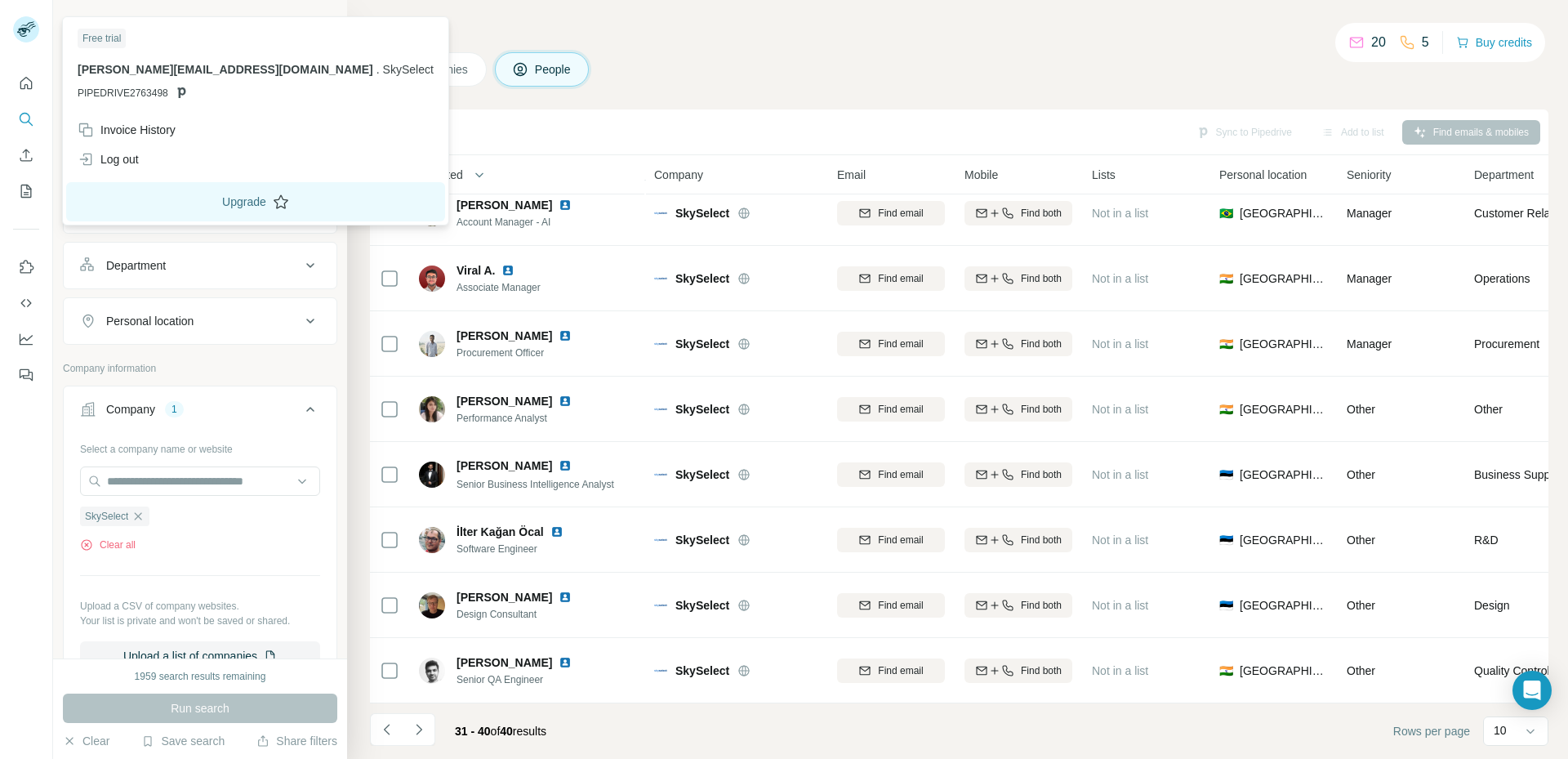
click at [156, 207] on button "Upgrade" at bounding box center [256, 201] width 379 height 39
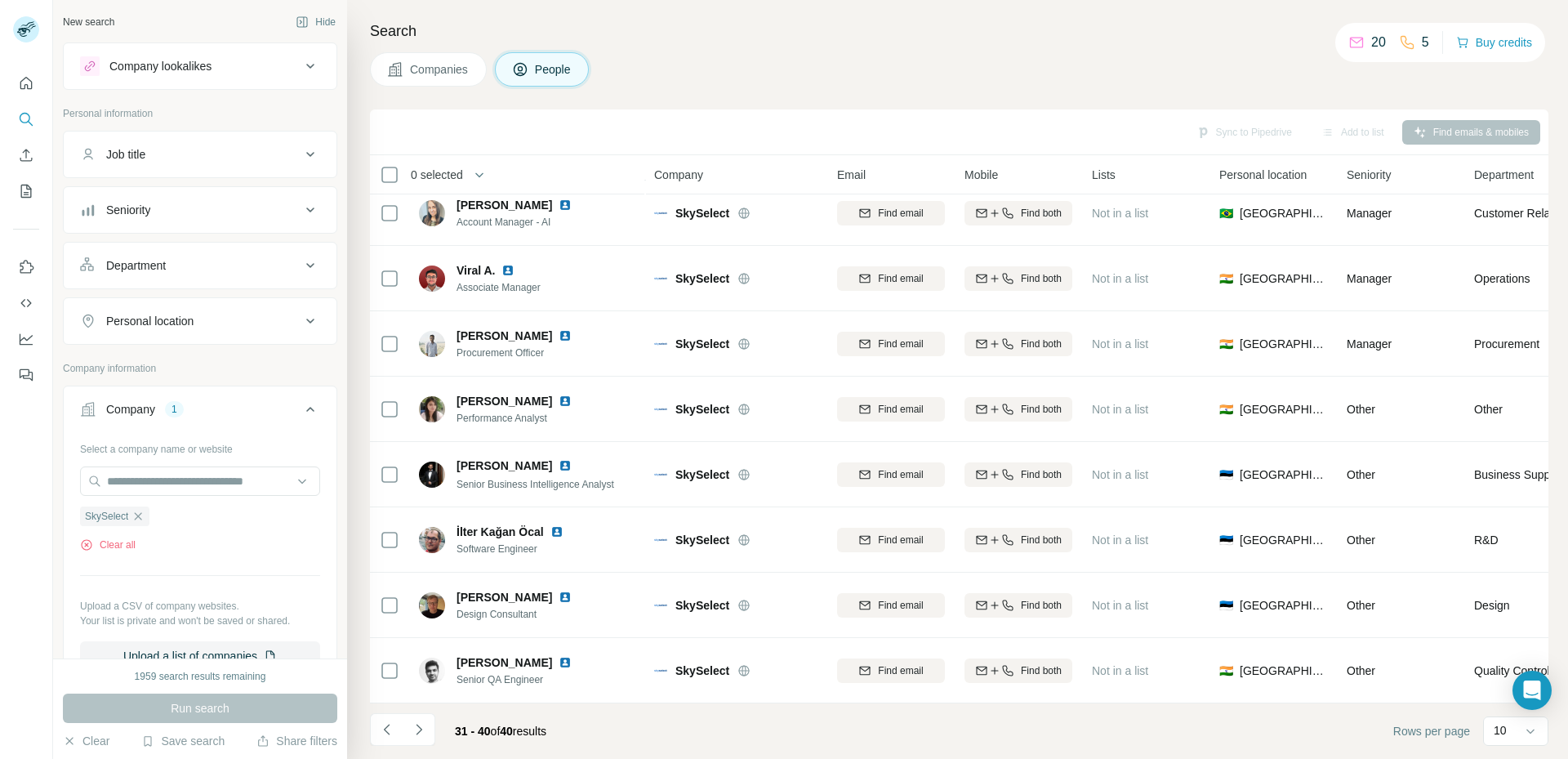
click at [1362, 47] on div "20" at bounding box center [1367, 42] width 38 height 19
click at [1371, 41] on p "20" at bounding box center [1378, 42] width 15 height 19
click at [1467, 49] on button "Buy credits" at bounding box center [1494, 42] width 76 height 23
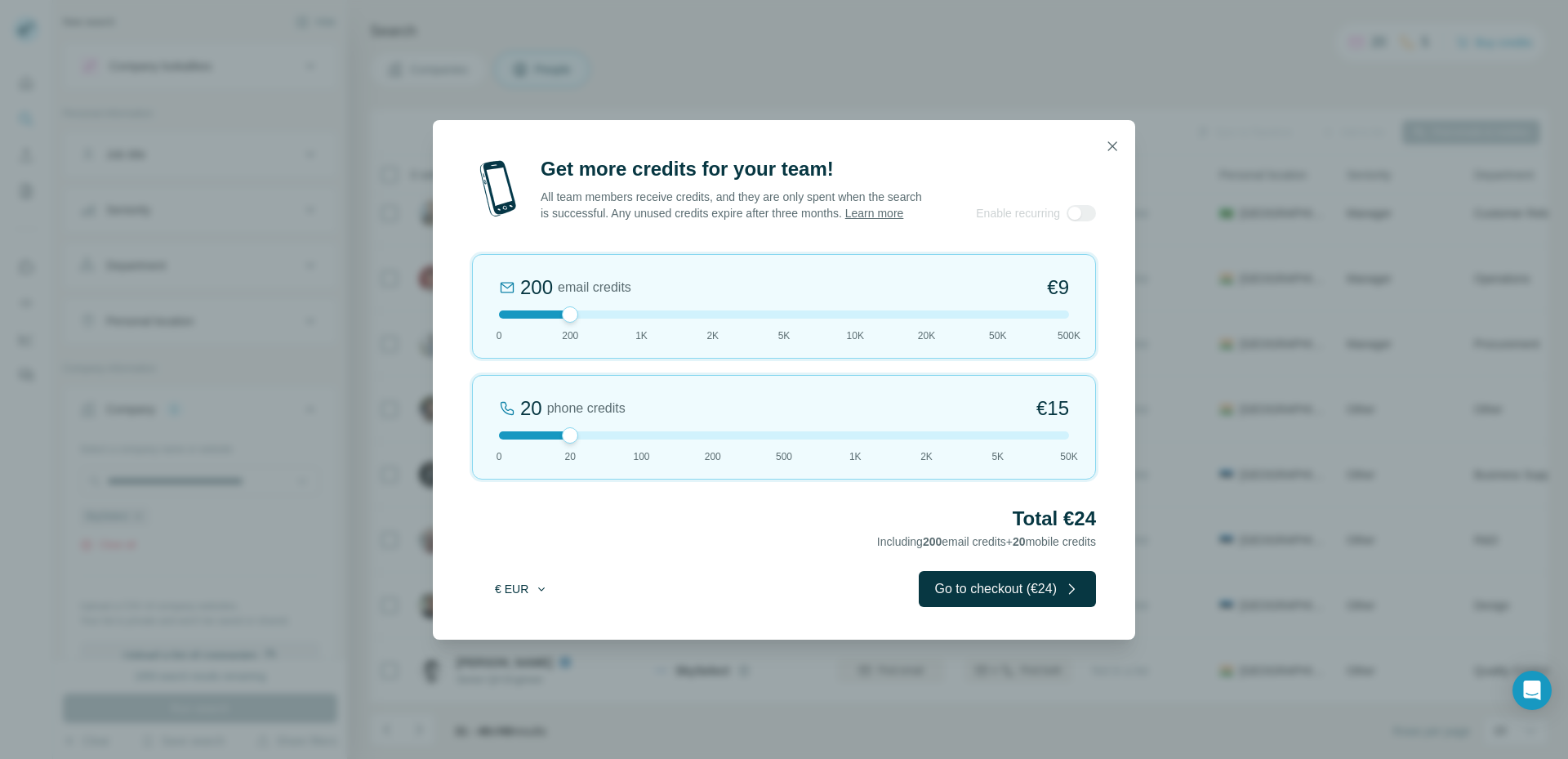
click at [529, 594] on button "€ EUR" at bounding box center [522, 589] width 76 height 30
click at [552, 620] on div "$ USD" at bounding box center [554, 634] width 157 height 30
click at [1111, 140] on icon "button" at bounding box center [1112, 146] width 17 height 17
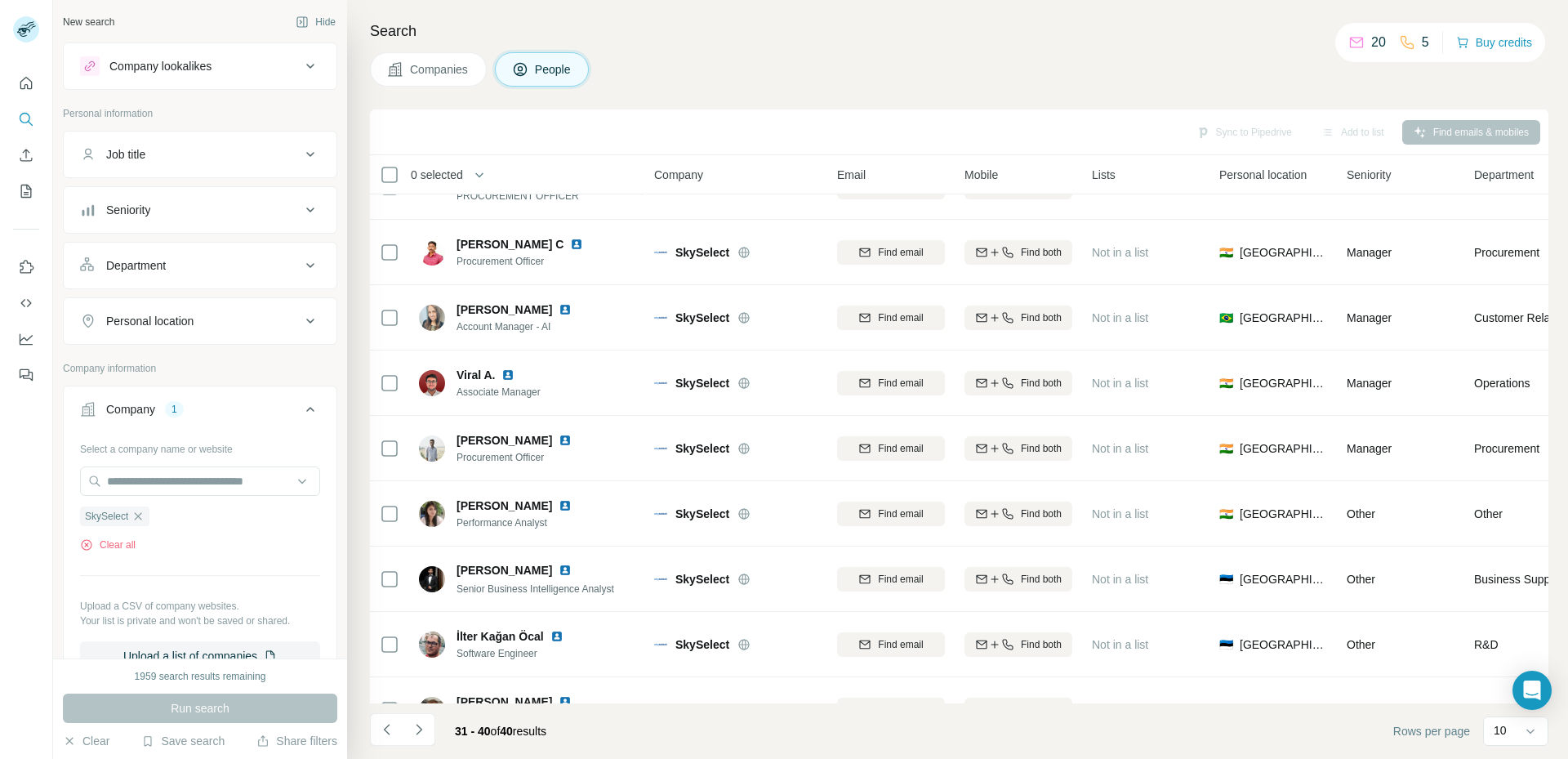
scroll to position [0, 0]
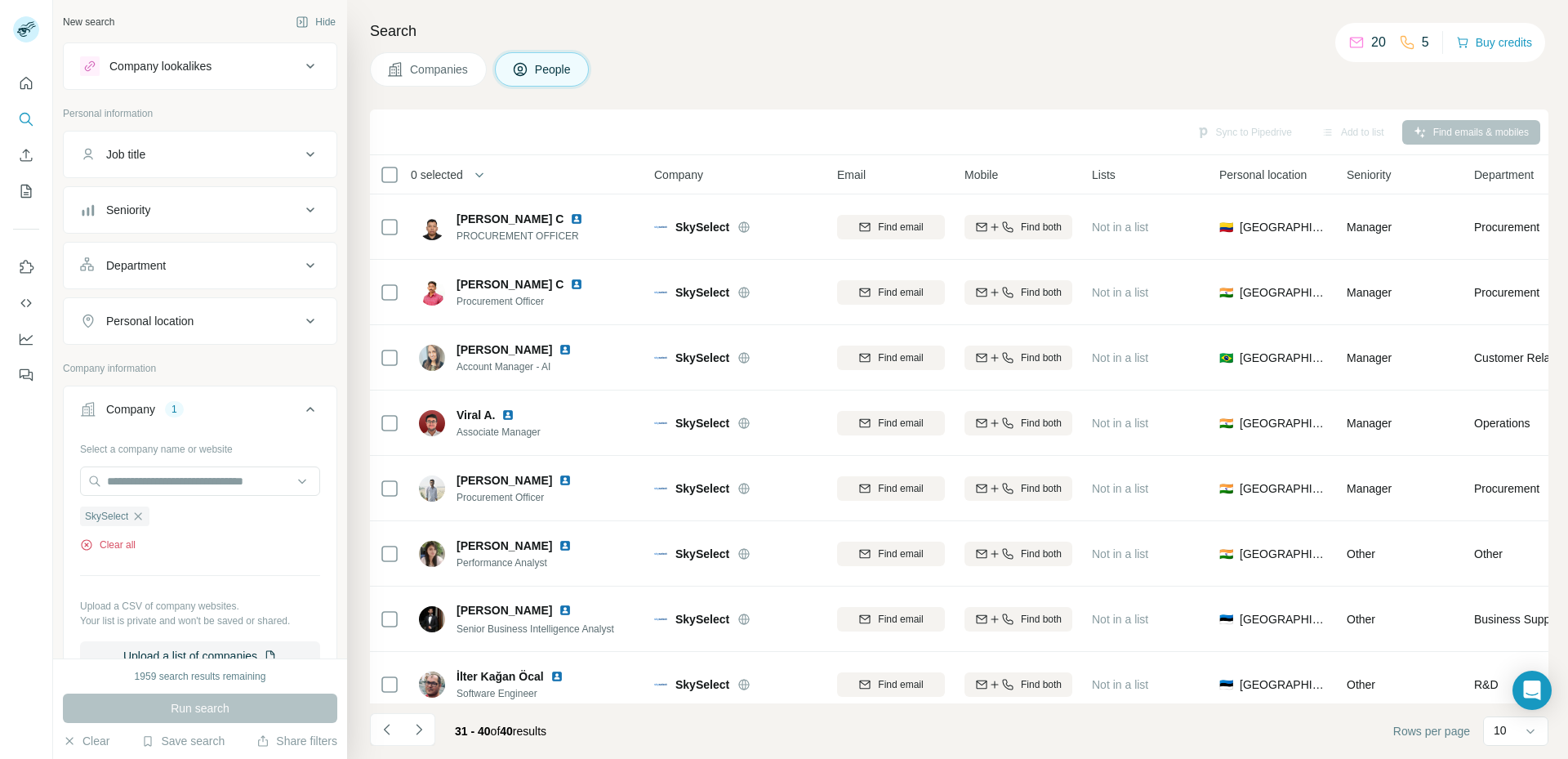
click at [130, 547] on button "Clear all" at bounding box center [107, 545] width 55 height 15
